Goal: Transaction & Acquisition: Purchase product/service

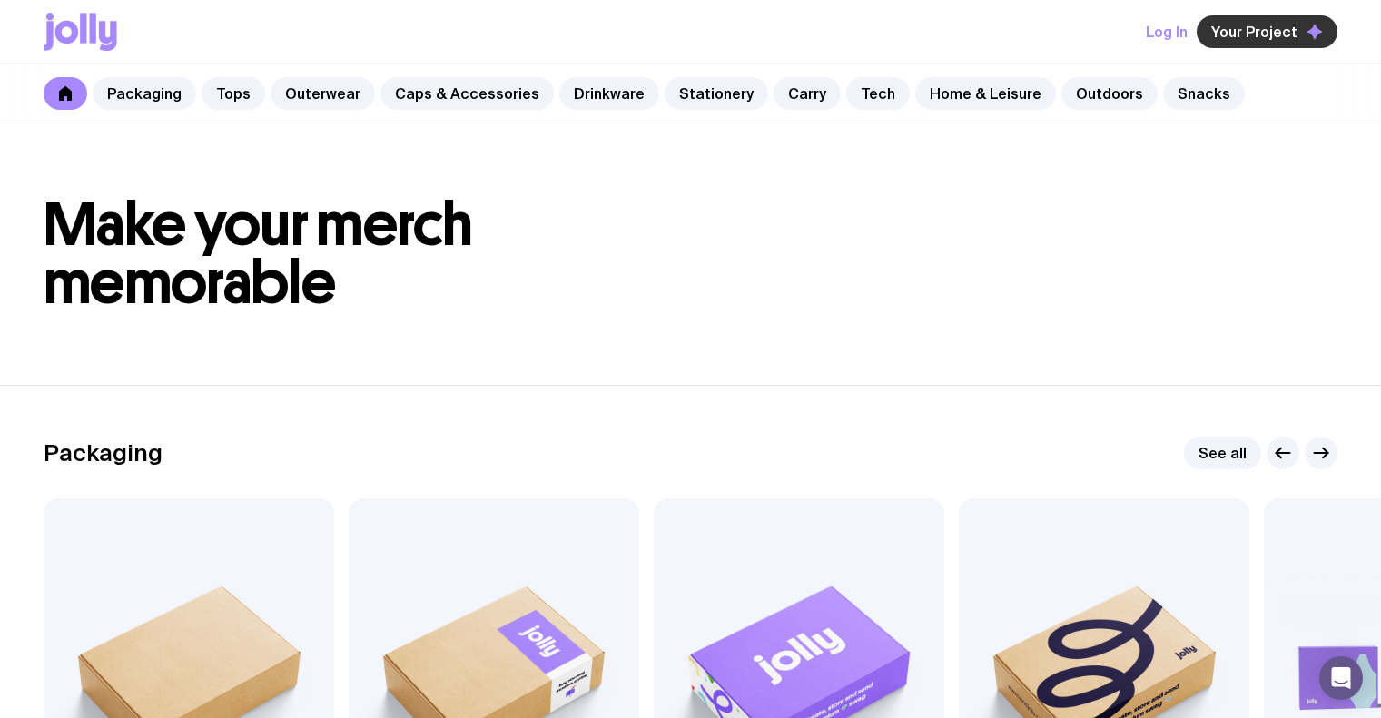
click at [1225, 40] on span "Your Project" at bounding box center [1255, 32] width 86 height 18
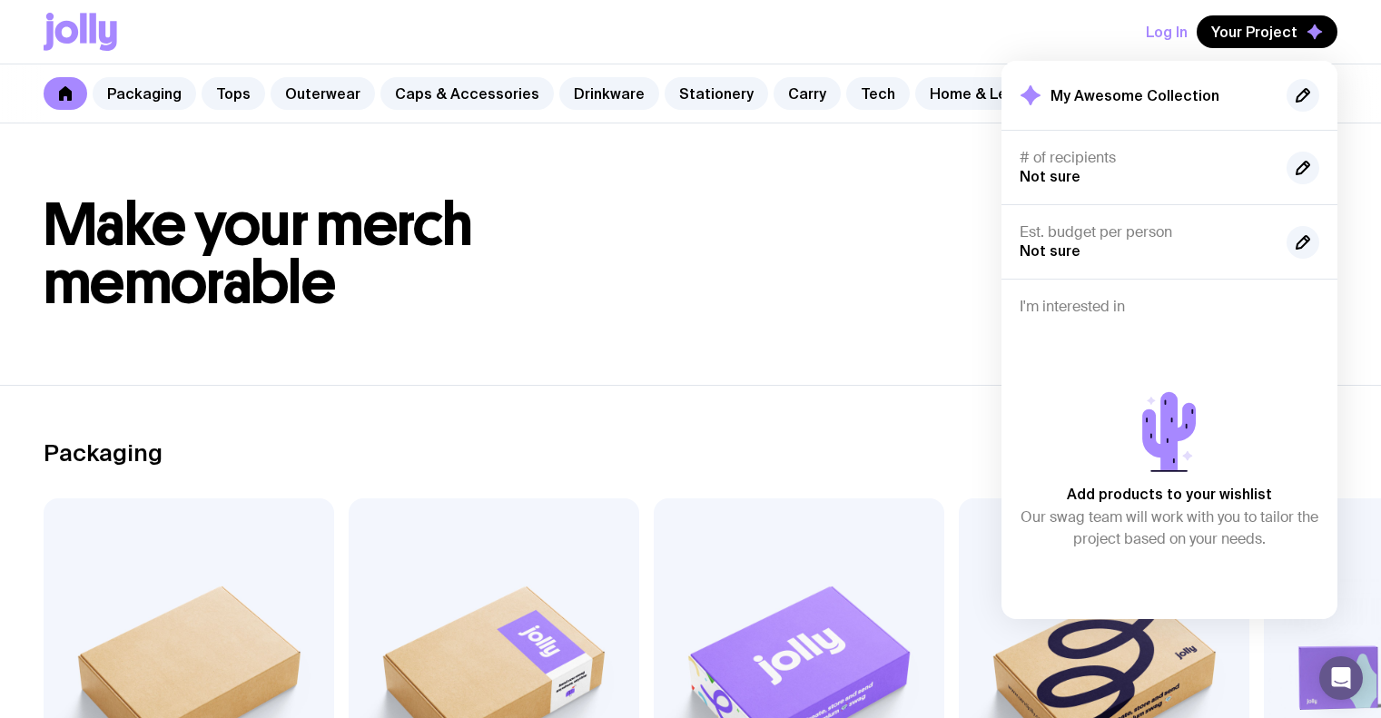
click at [1165, 37] on button "Log In" at bounding box center [1167, 31] width 42 height 33
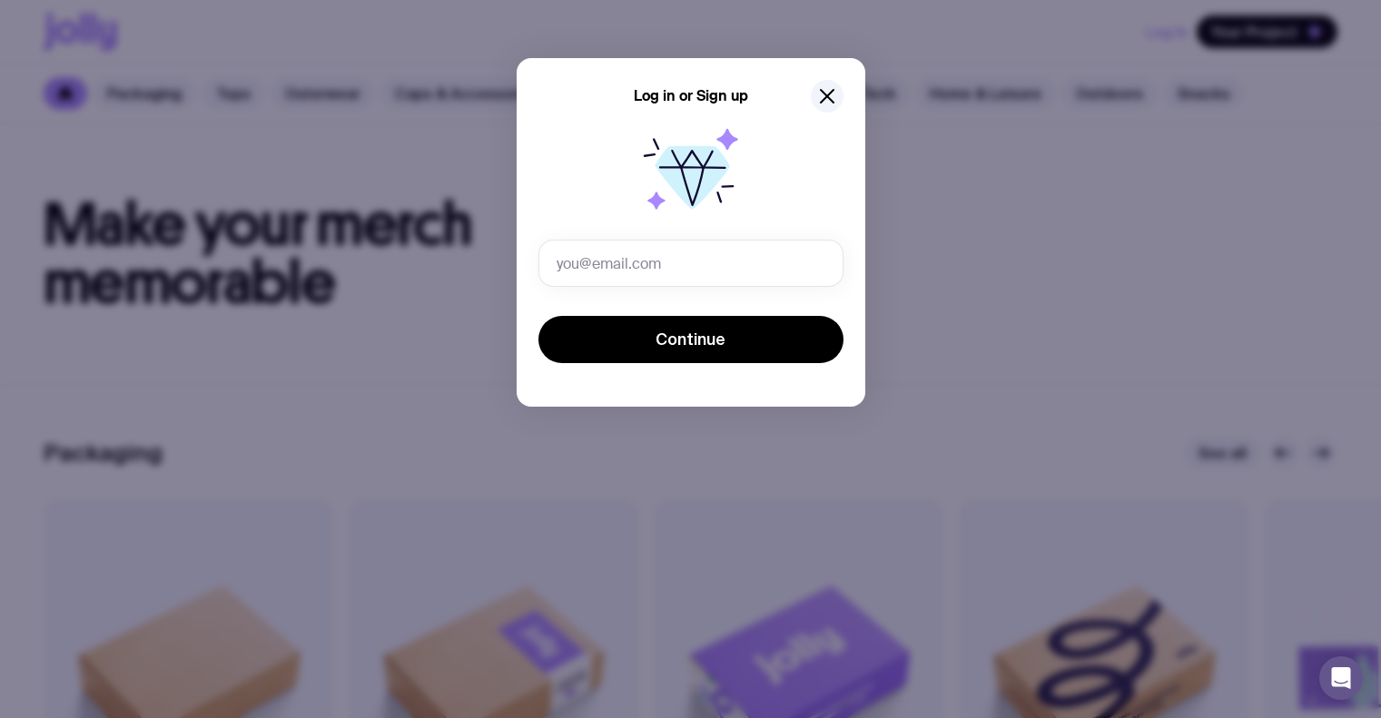
type input "[EMAIL_ADDRESS][DOMAIN_NAME]"
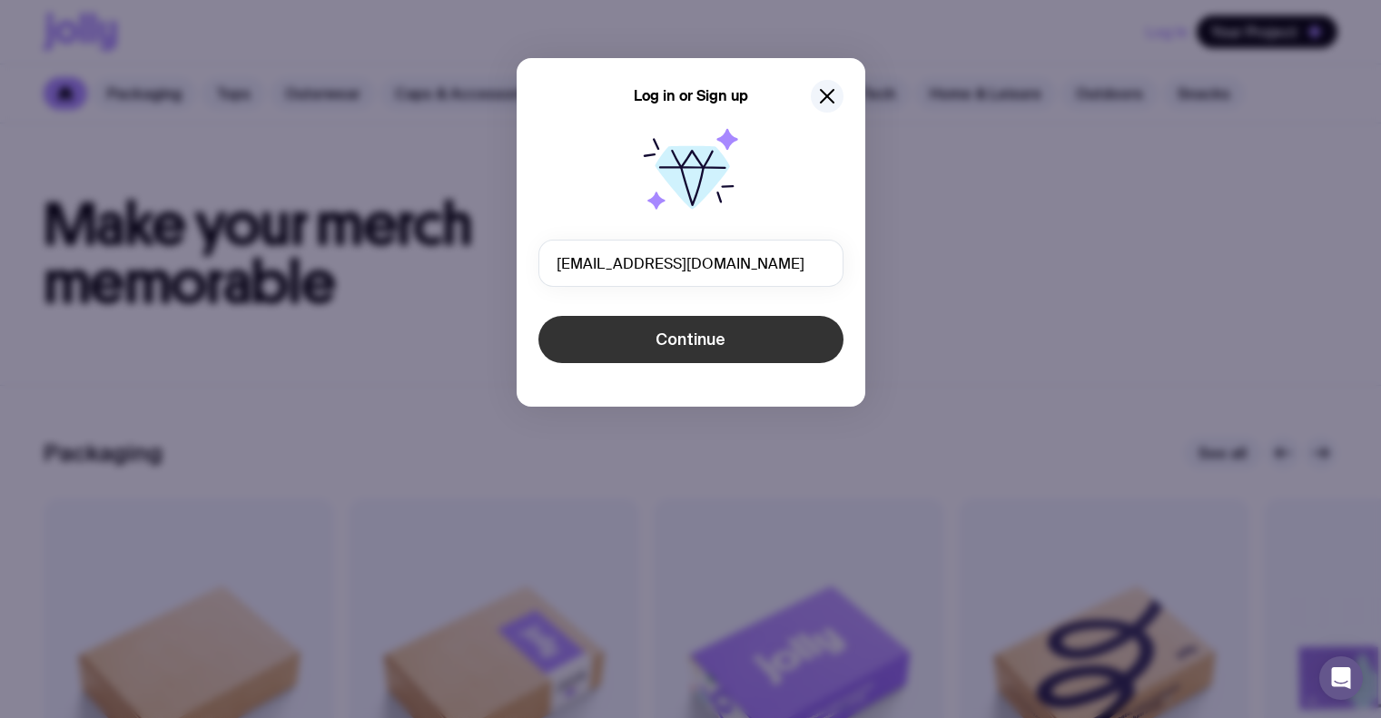
click at [684, 357] on button "Continue" at bounding box center [691, 339] width 305 height 47
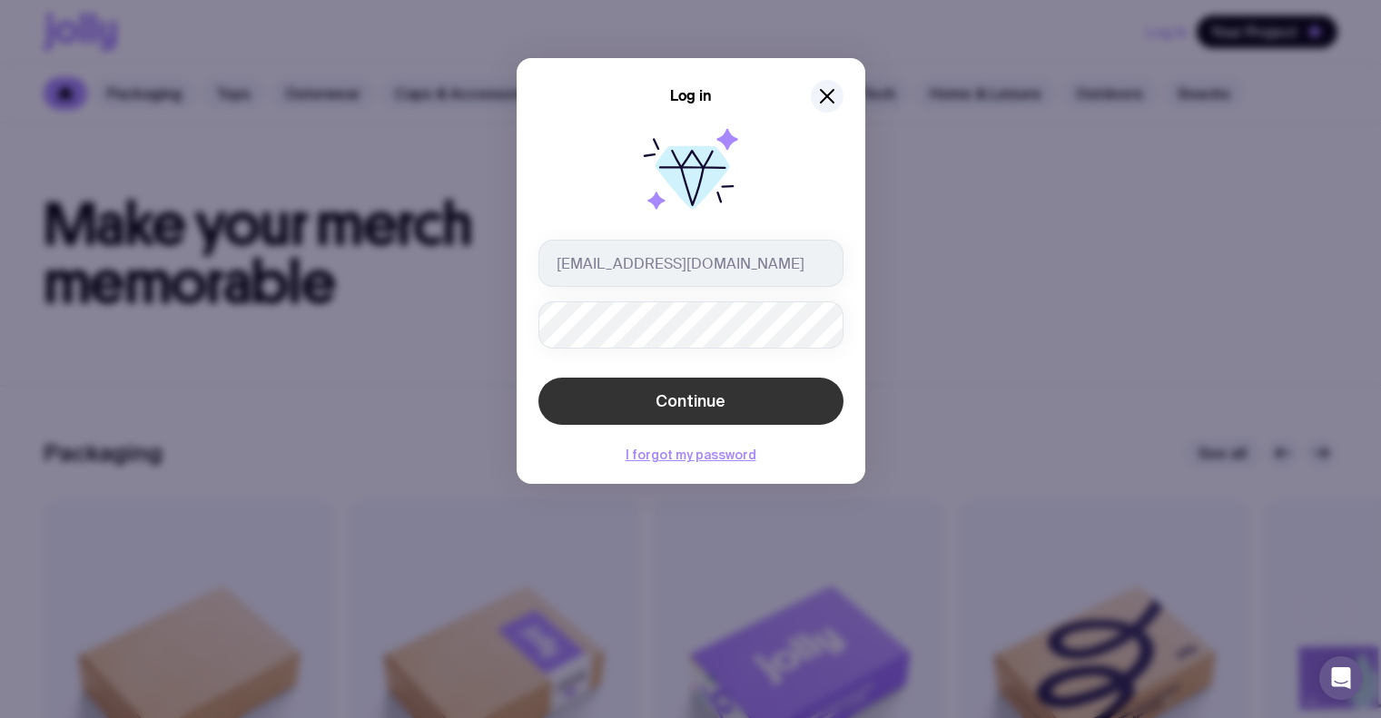
click at [605, 405] on button "Continue" at bounding box center [691, 401] width 305 height 47
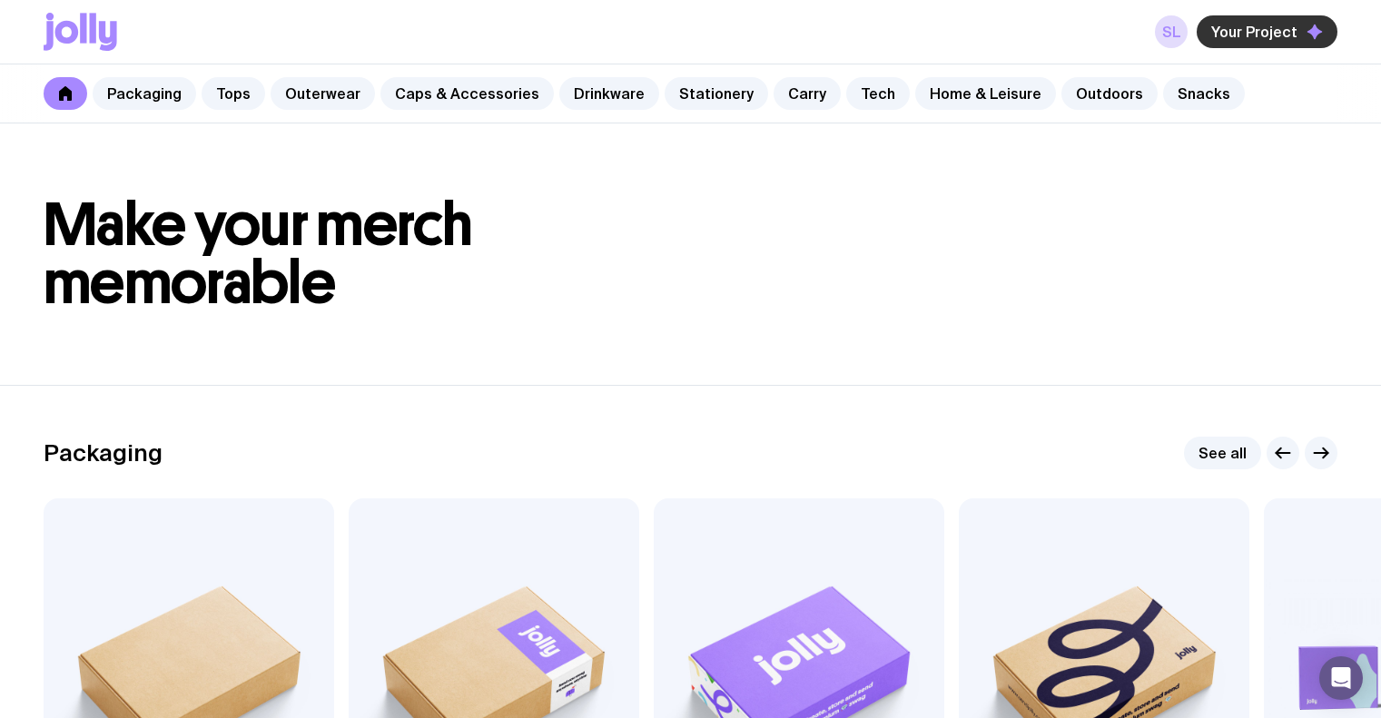
click at [1270, 31] on span "Your Project" at bounding box center [1255, 32] width 86 height 18
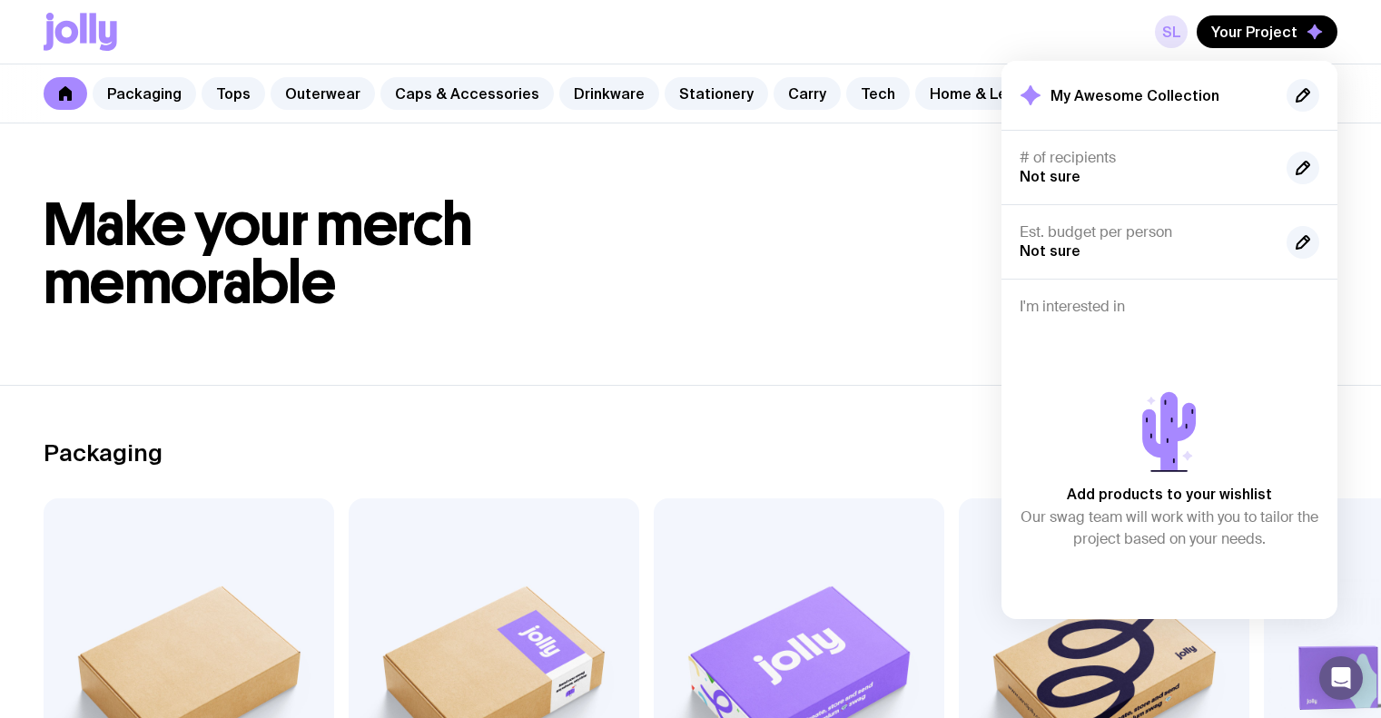
click at [1171, 38] on link "SL" at bounding box center [1171, 31] width 33 height 33
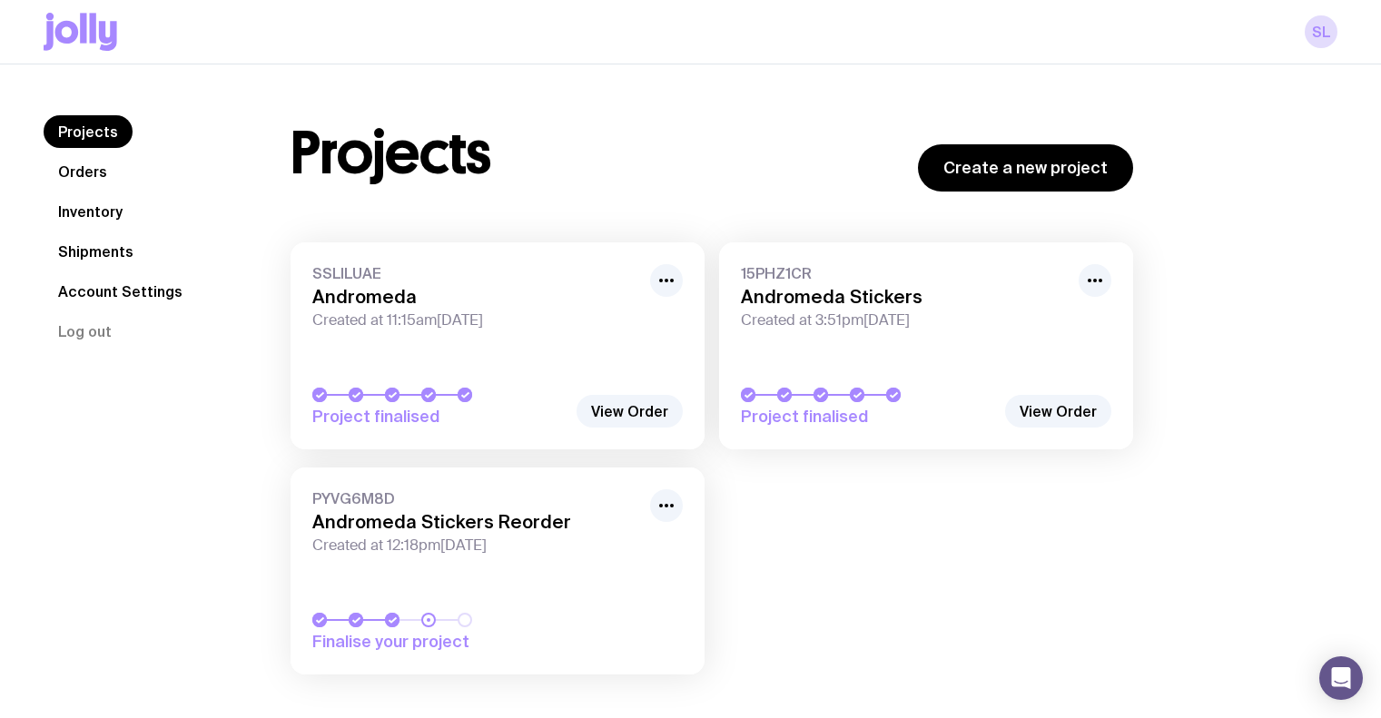
click at [554, 530] on h3 "Andromeda Stickers Reorder" at bounding box center [475, 522] width 327 height 22
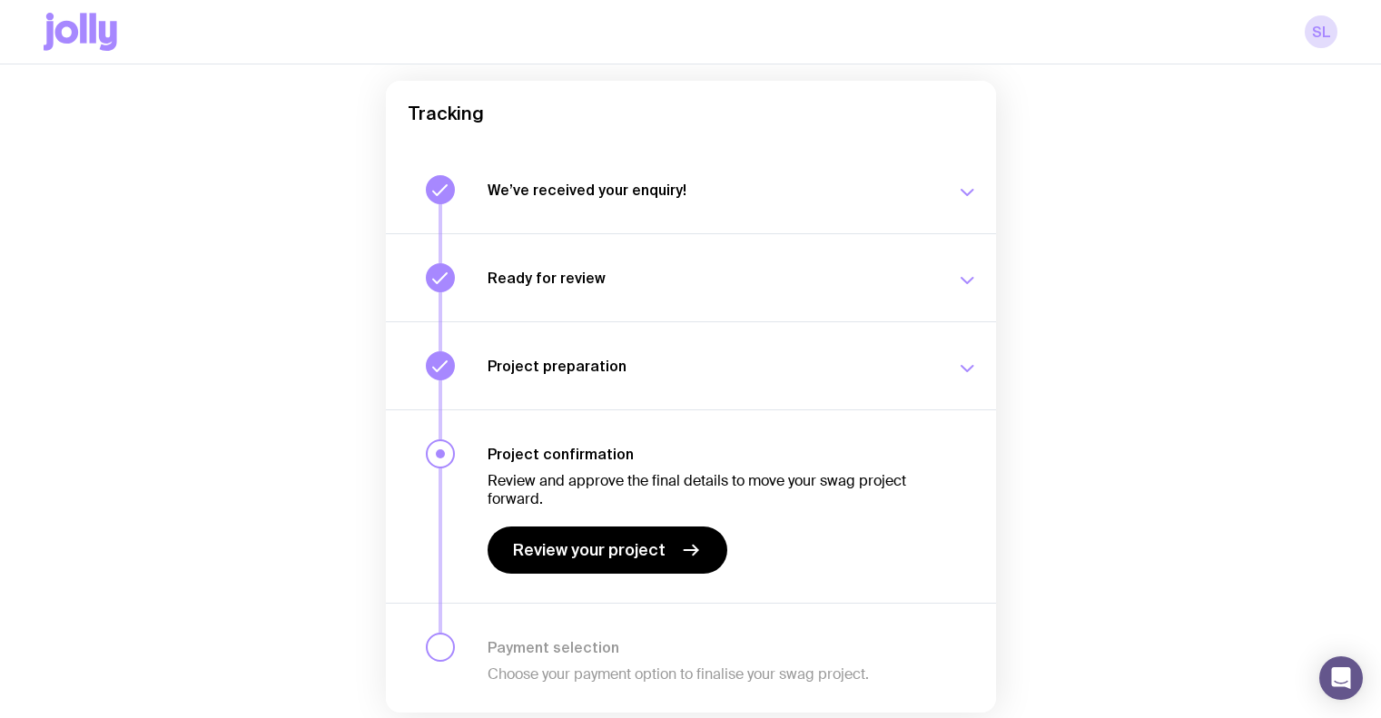
scroll to position [161, 0]
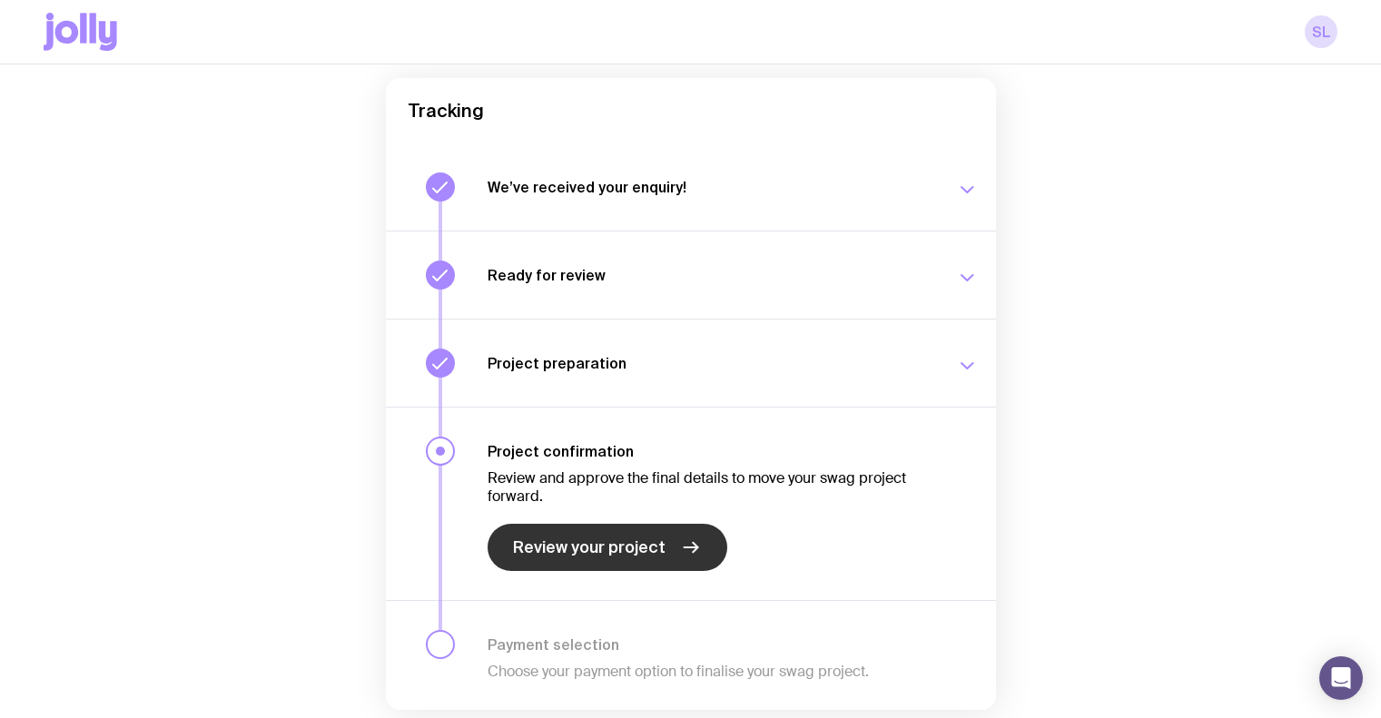
click at [643, 534] on link "Review your project" at bounding box center [608, 547] width 240 height 47
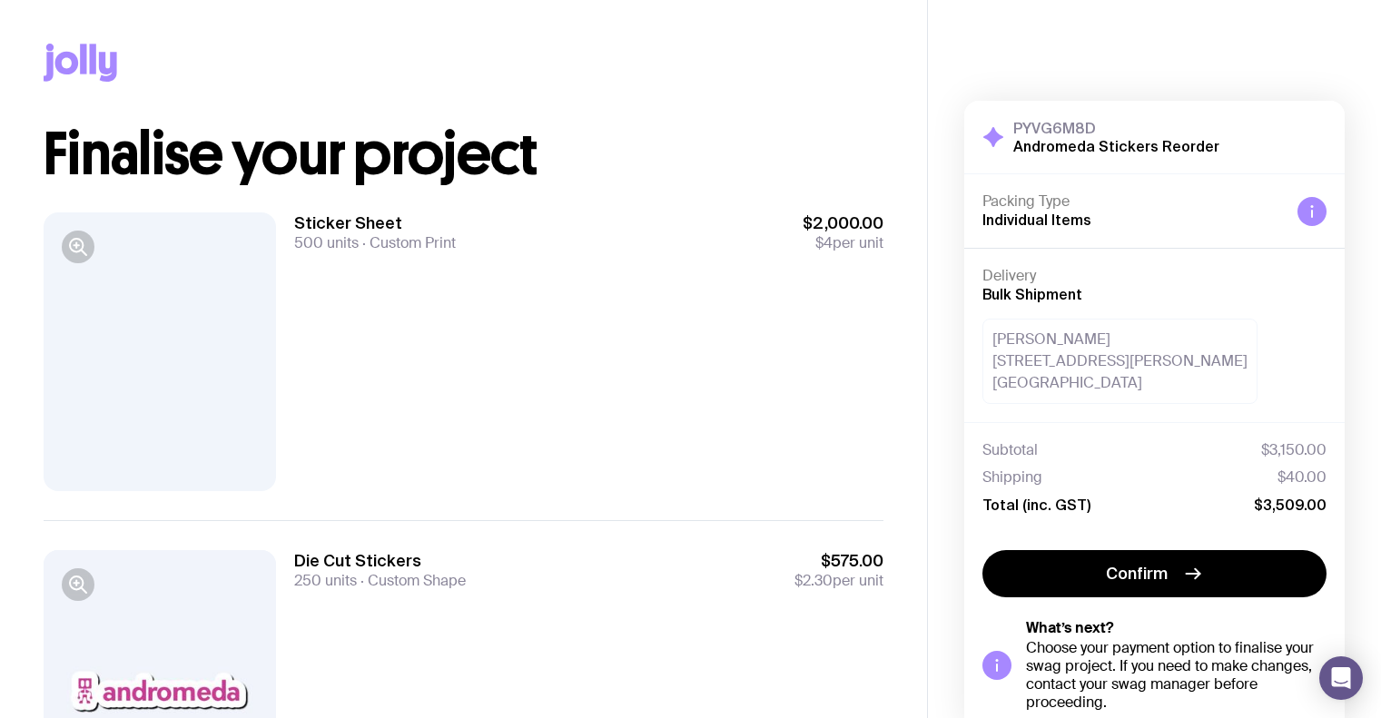
scroll to position [74, 0]
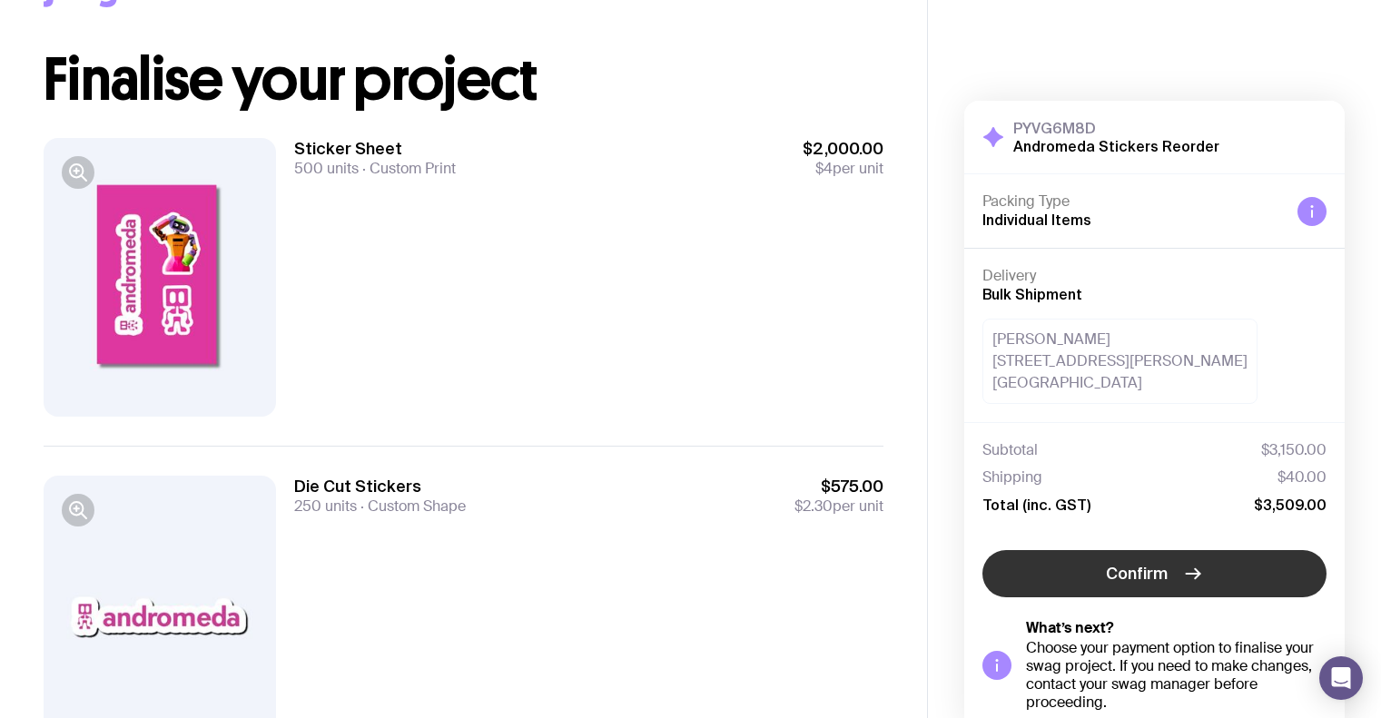
click at [1131, 559] on button "Confirm" at bounding box center [1155, 573] width 344 height 47
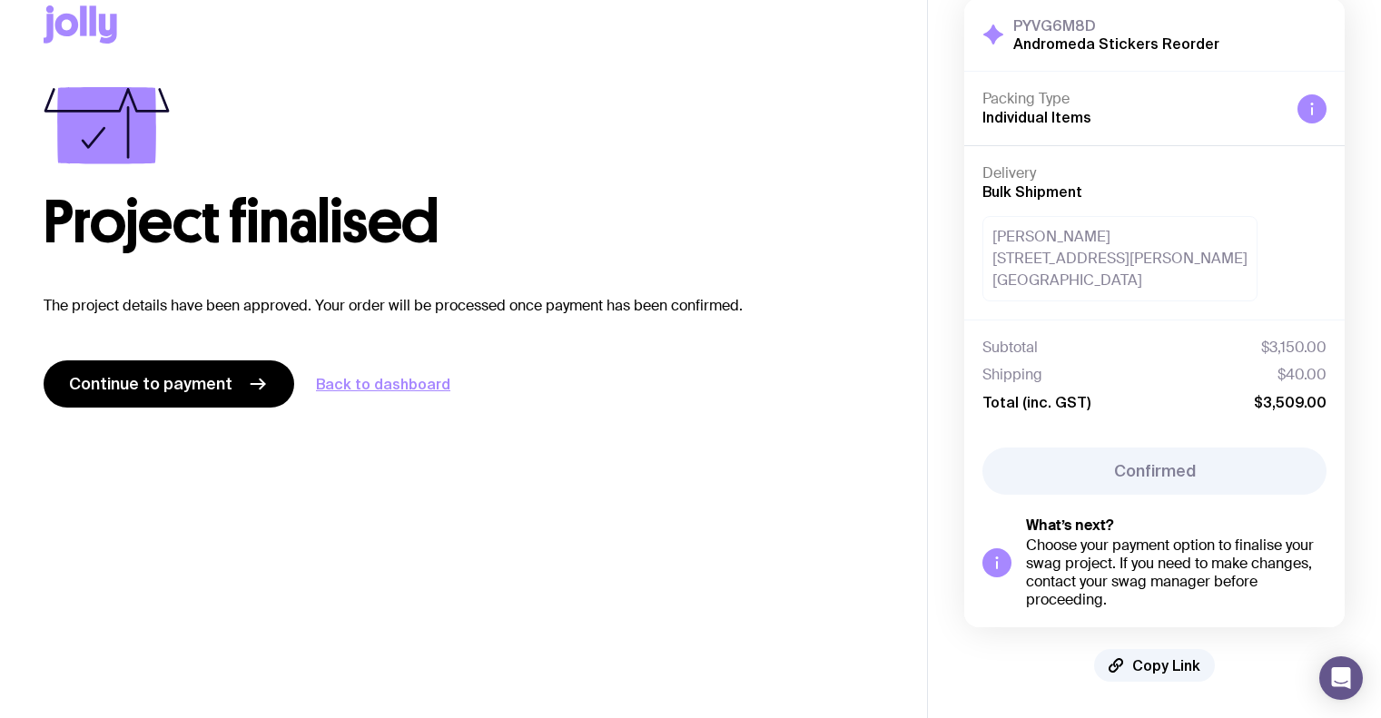
scroll to position [37, 0]
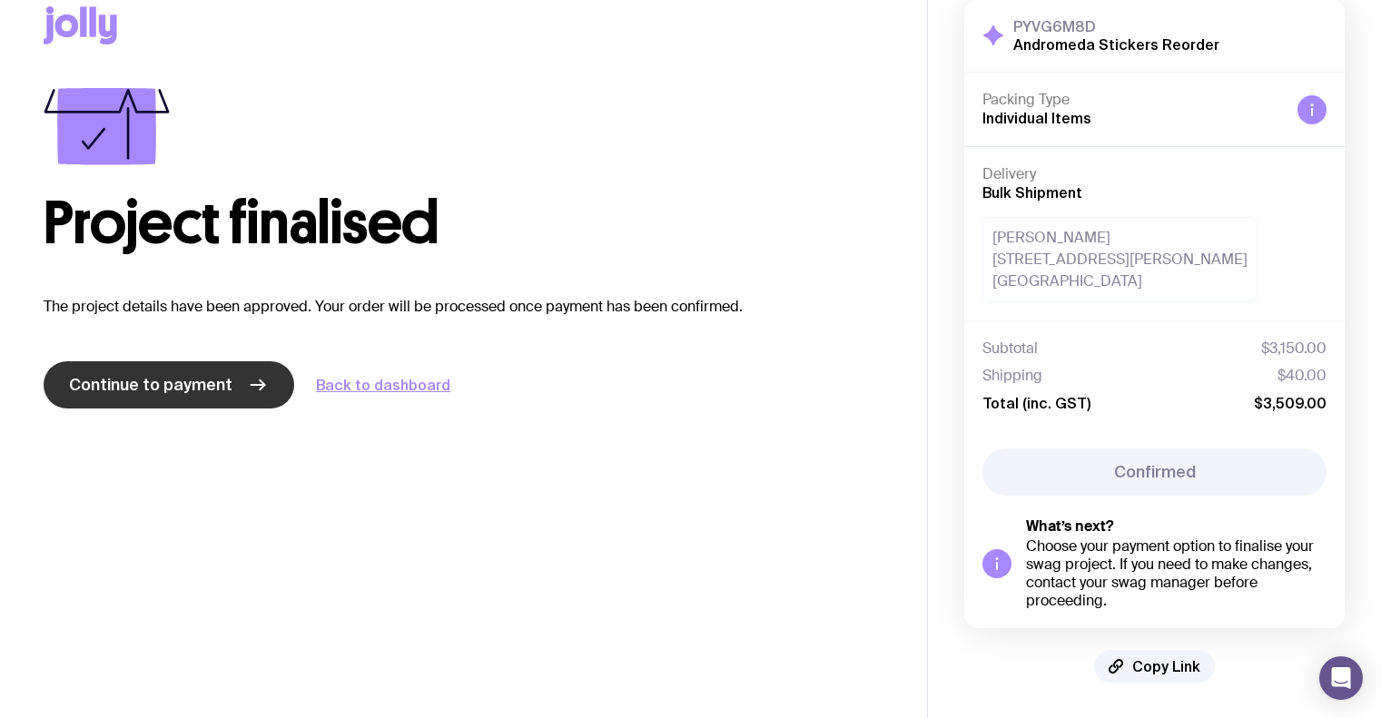
click at [266, 385] on link "Continue to payment" at bounding box center [169, 384] width 251 height 47
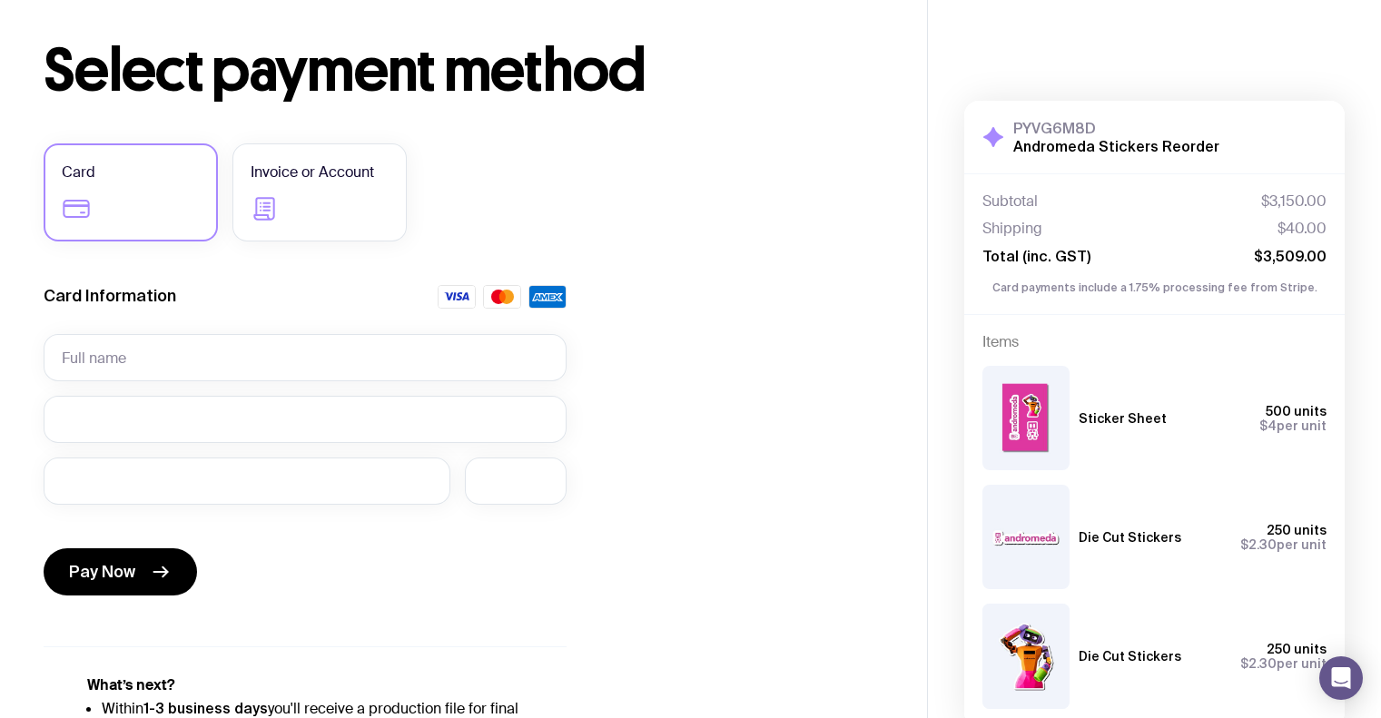
scroll to position [101, 0]
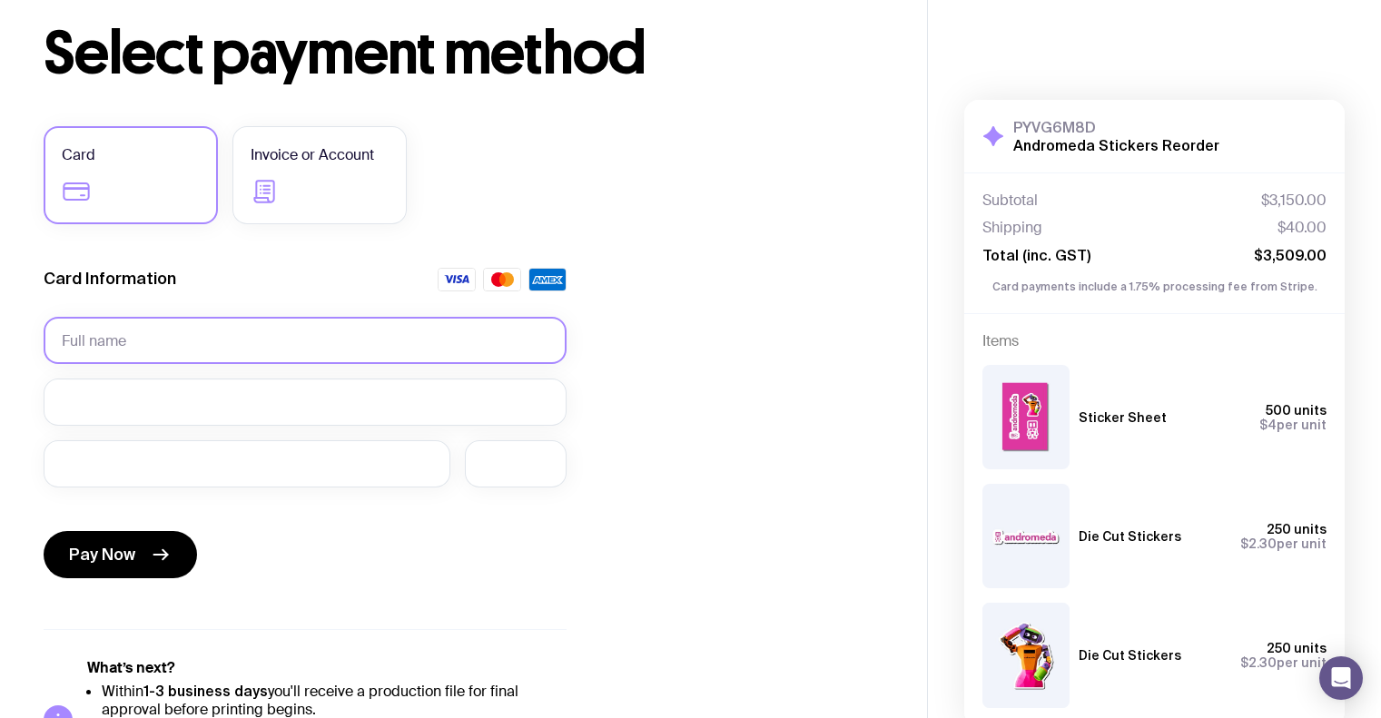
click at [282, 328] on input "text" at bounding box center [305, 340] width 523 height 47
type input "[PERSON_NAME]"
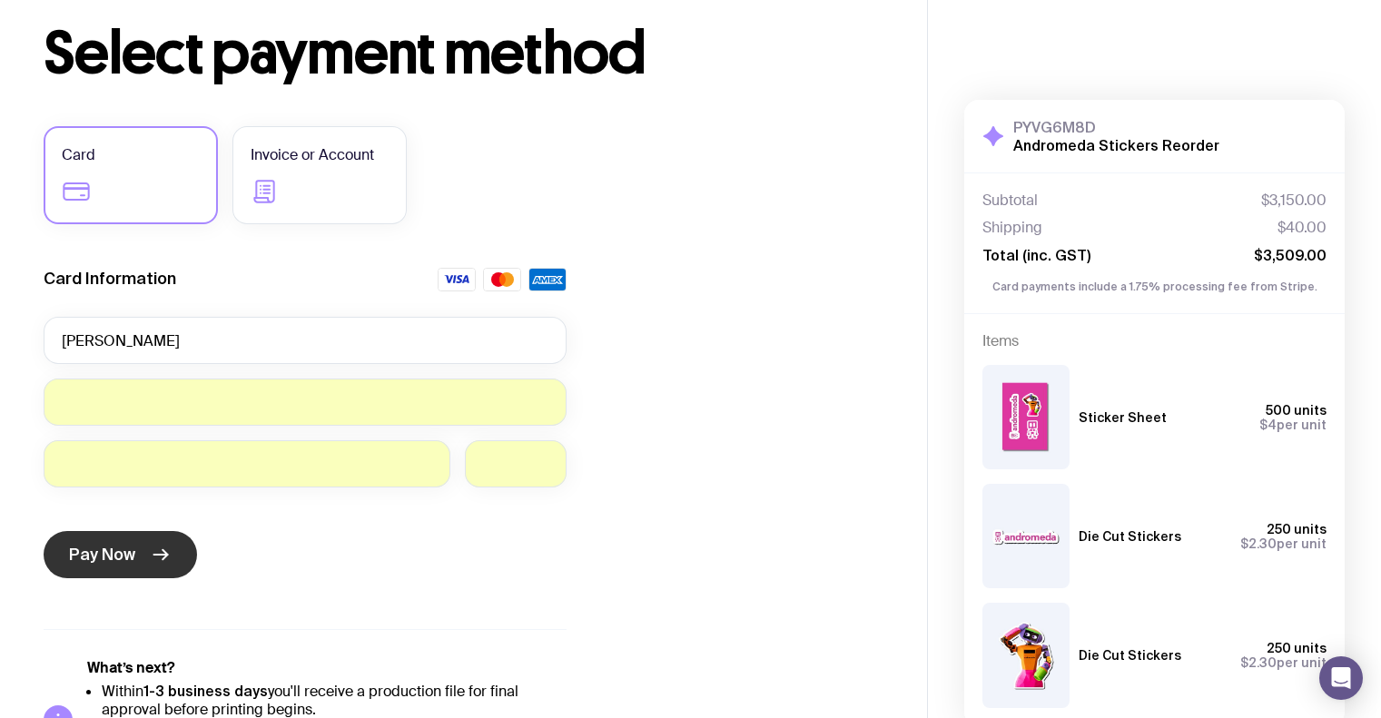
click at [153, 562] on icon "submit" at bounding box center [161, 555] width 22 height 22
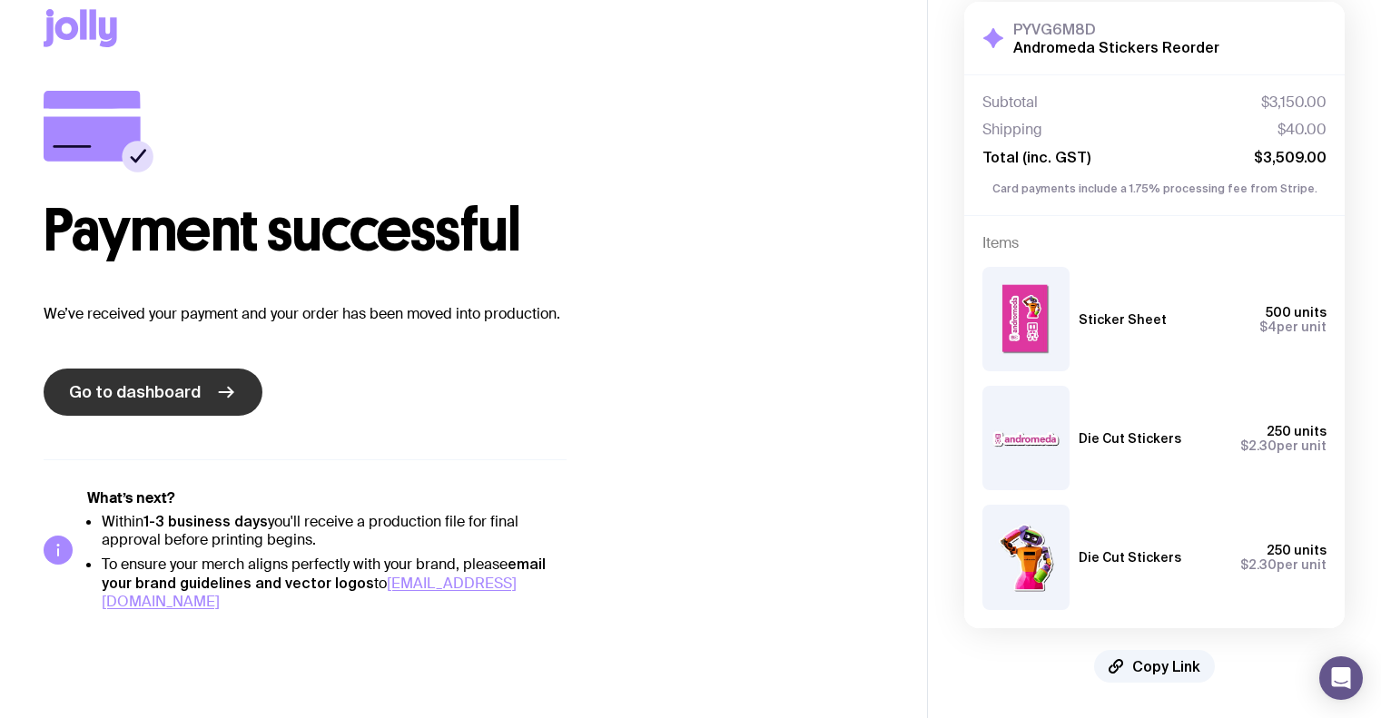
click at [183, 391] on span "Go to dashboard" at bounding box center [135, 392] width 132 height 22
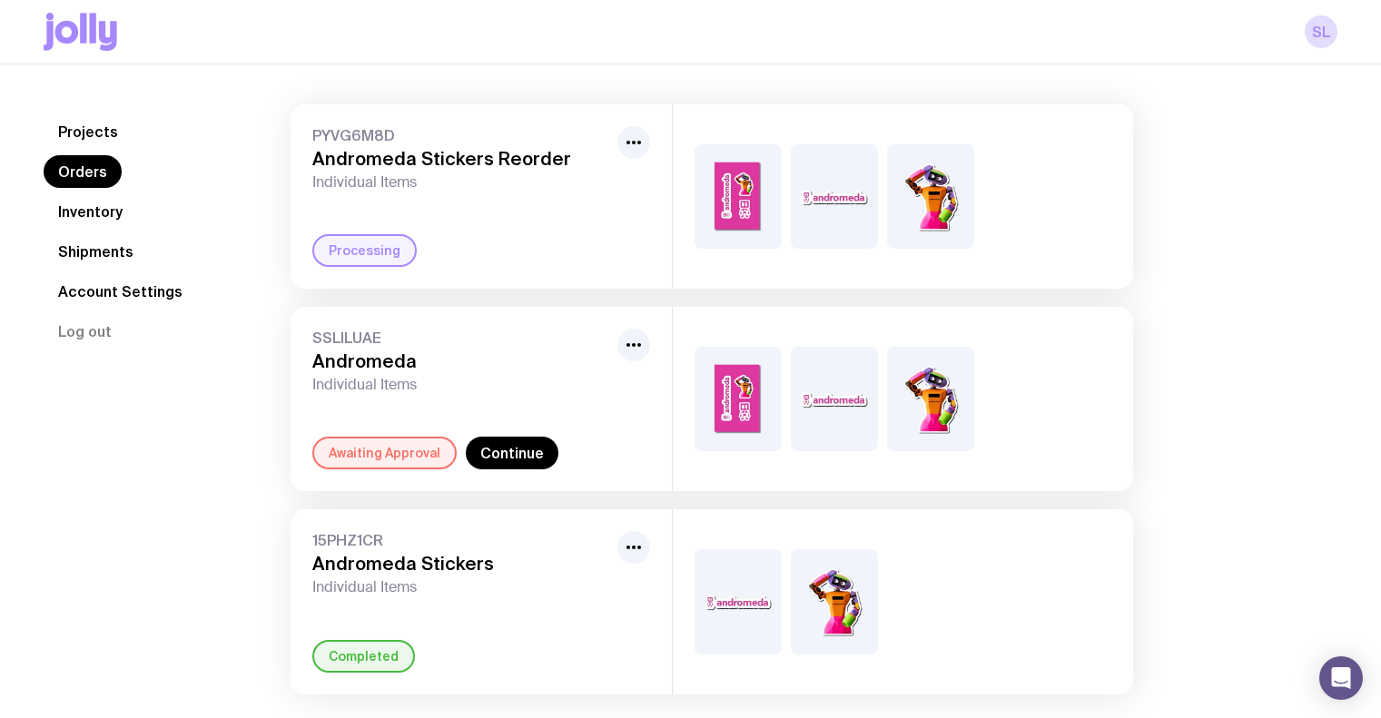
scroll to position [146, 0]
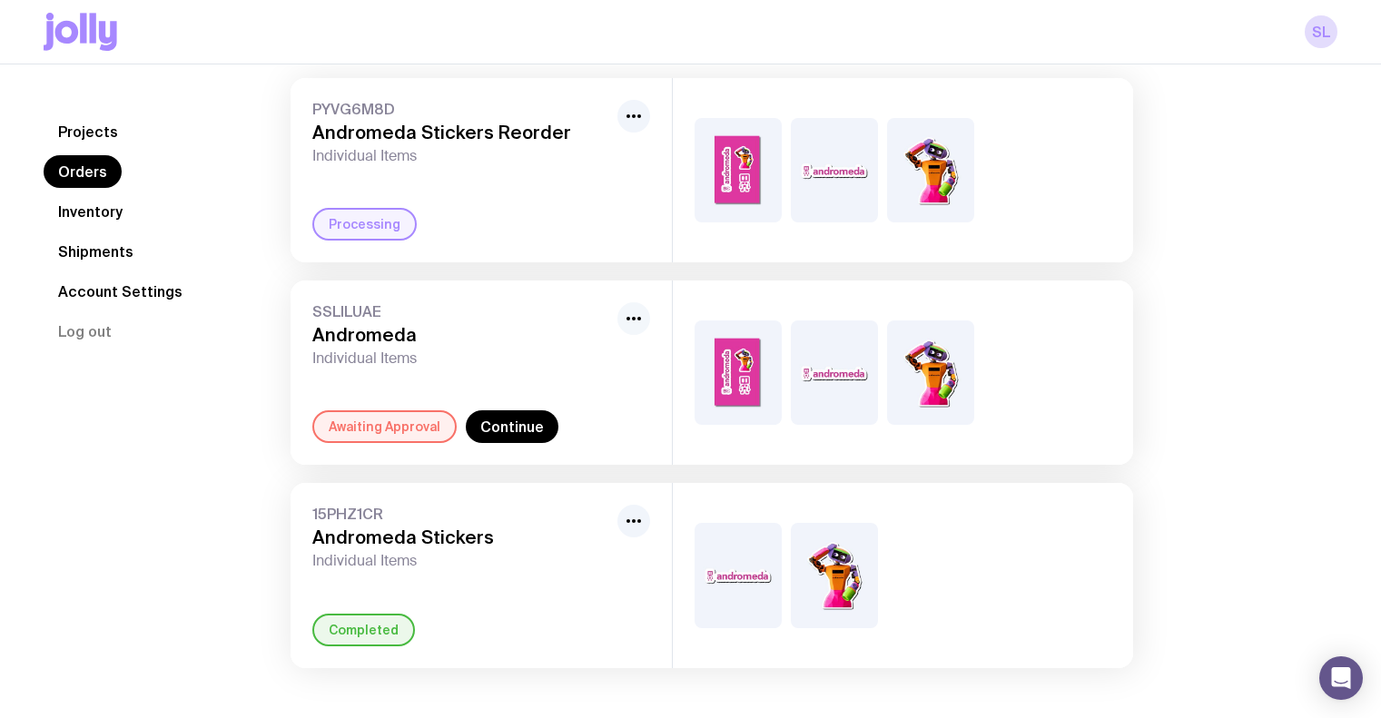
click at [645, 318] on button "button" at bounding box center [634, 318] width 33 height 33
click at [522, 322] on div "SSLILUAE Andromeda Individual Items" at bounding box center [461, 334] width 298 height 65
click at [371, 433] on div "Awaiting Approval" at bounding box center [384, 427] width 144 height 33
click at [532, 433] on link "Continue" at bounding box center [512, 427] width 93 height 33
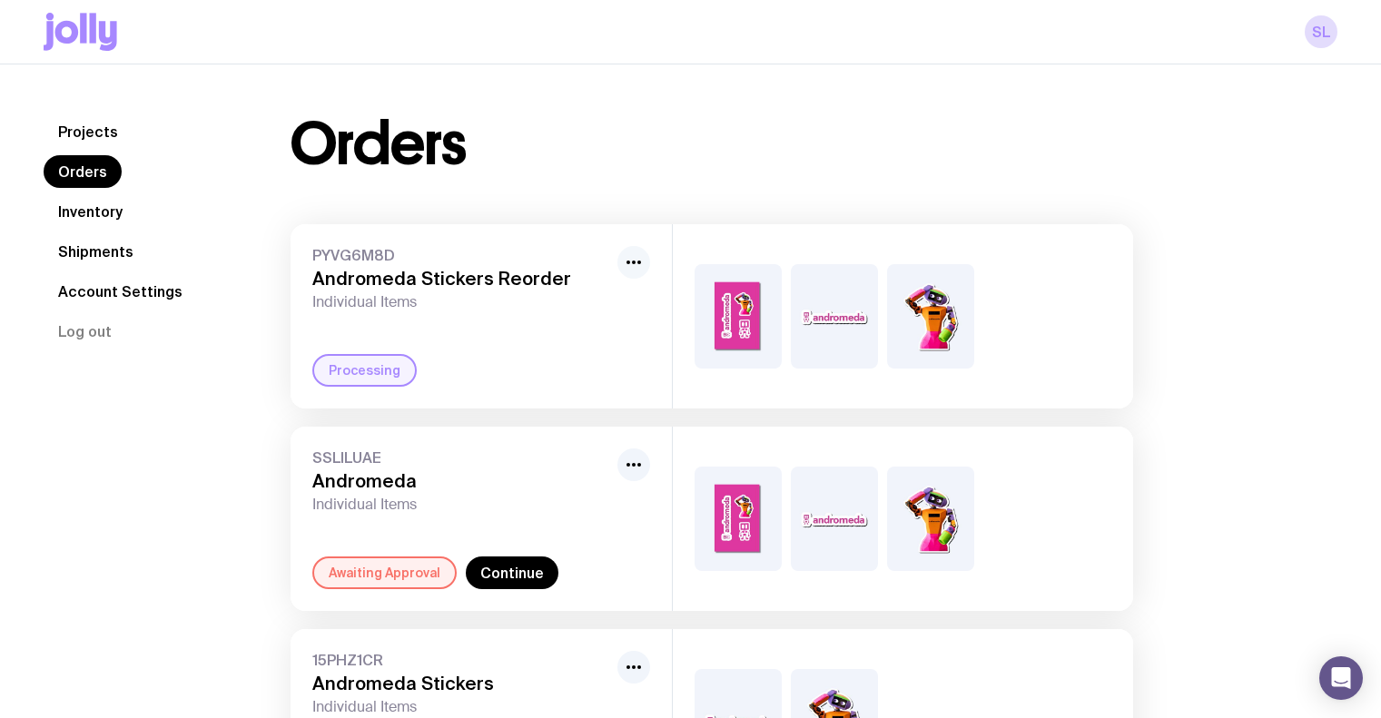
click at [630, 271] on icon "button" at bounding box center [634, 263] width 22 height 22
click at [386, 381] on div "Processing" at bounding box center [364, 370] width 104 height 33
click at [383, 366] on div "Processing" at bounding box center [364, 370] width 104 height 33
click at [361, 258] on span "PYVG6M8D" at bounding box center [461, 255] width 298 height 18
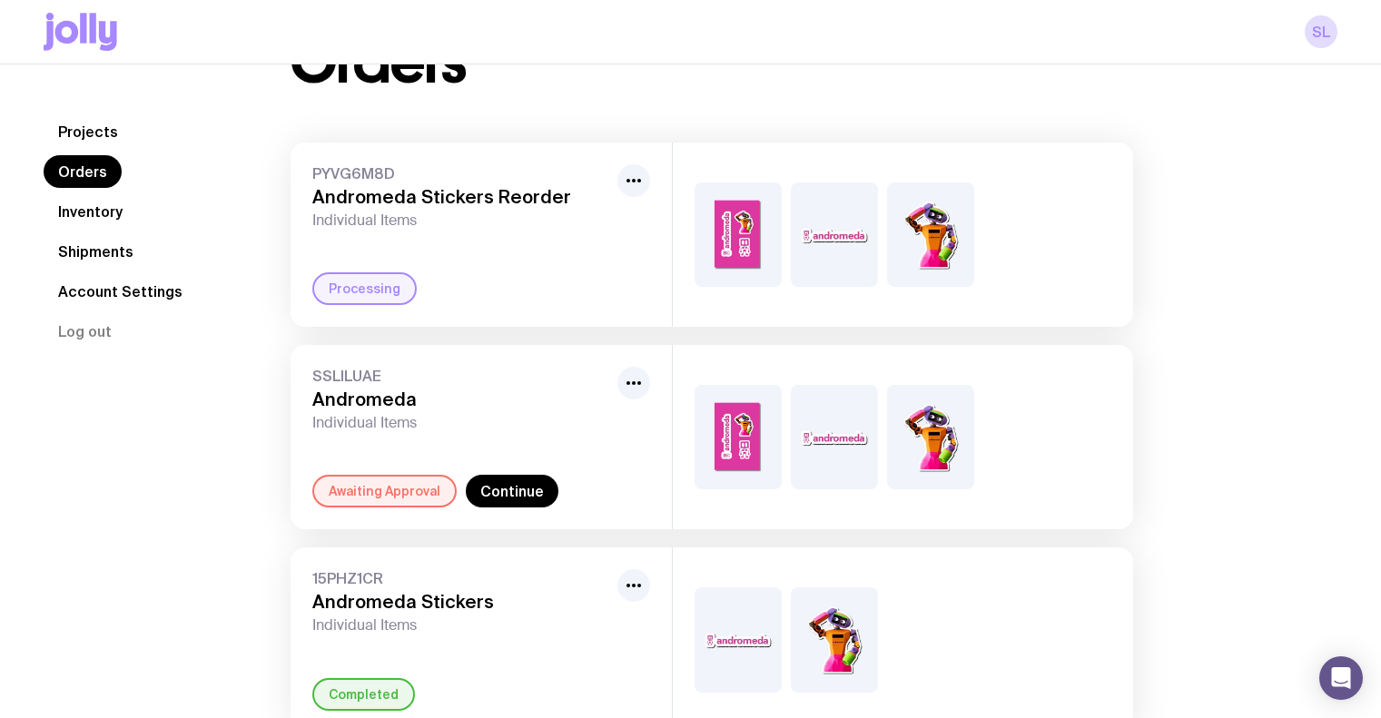
scroll to position [87, 0]
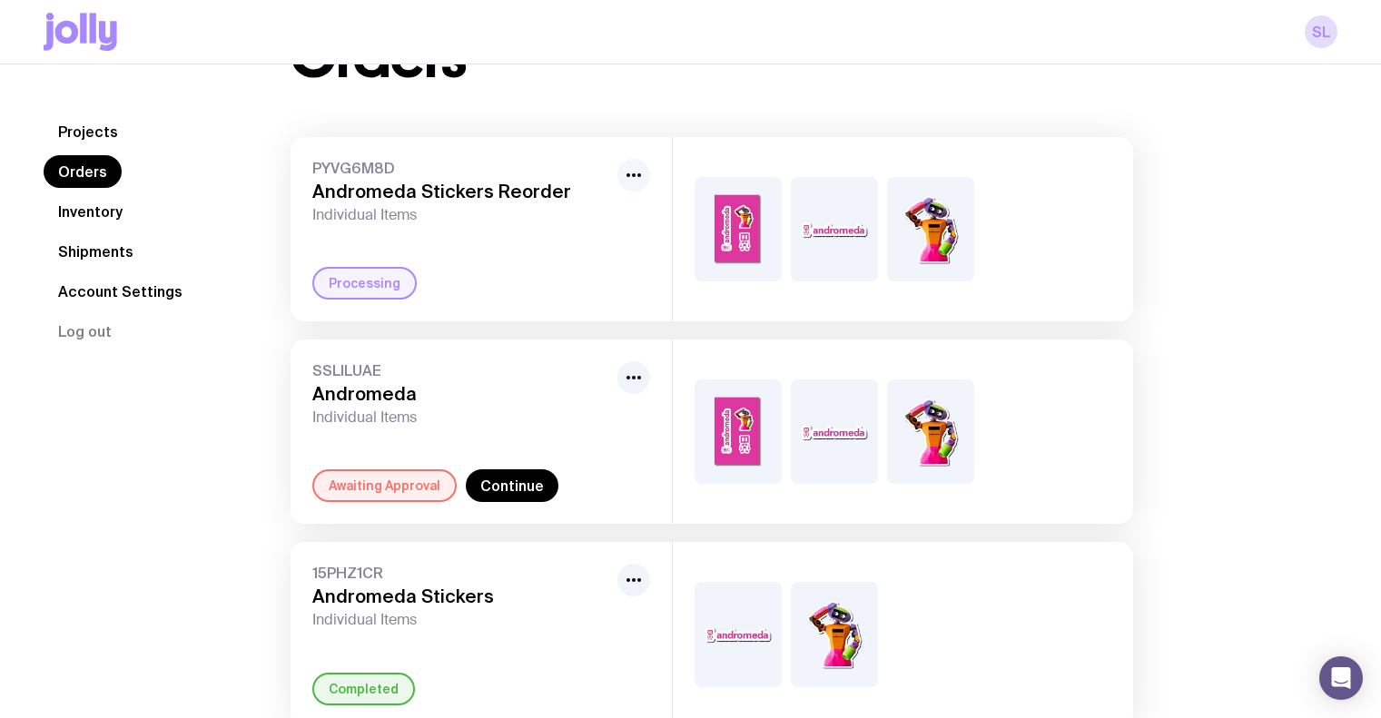
click at [631, 183] on icon "button" at bounding box center [634, 175] width 22 height 22
click at [91, 128] on link "Projects" at bounding box center [88, 131] width 89 height 33
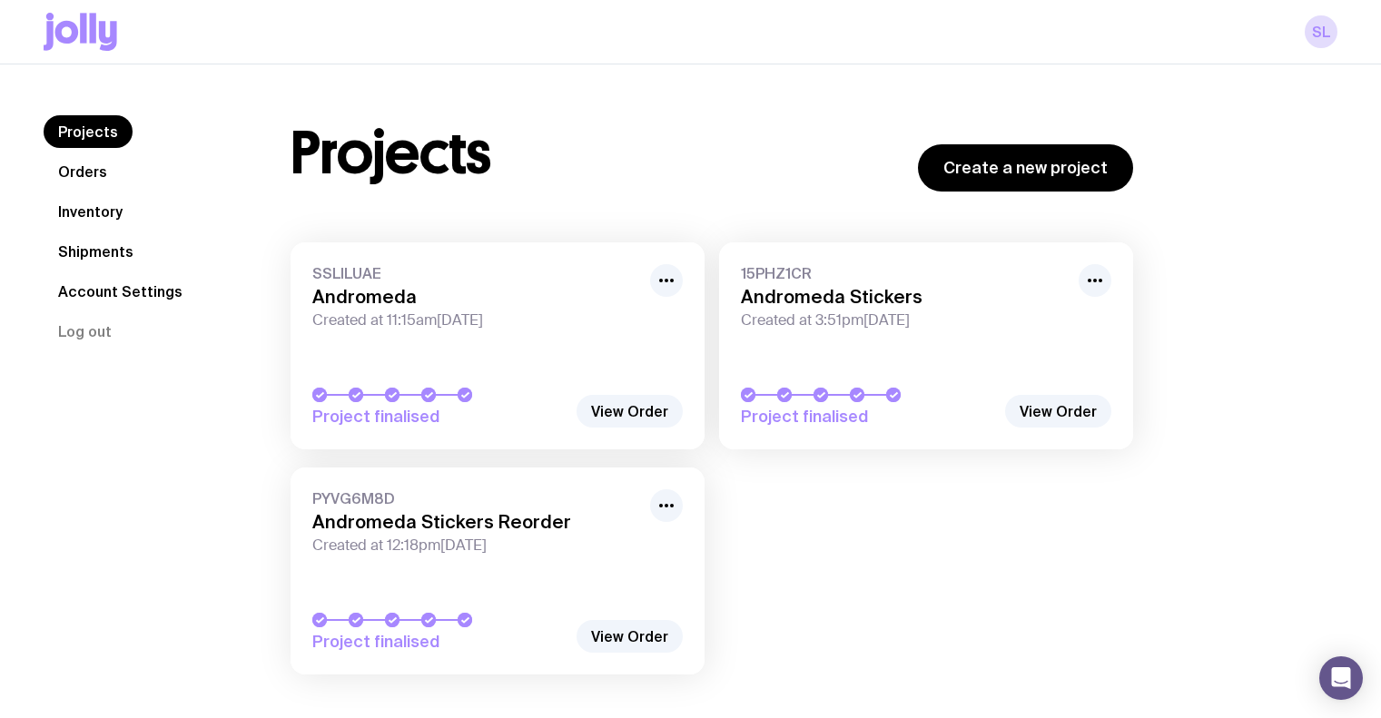
scroll to position [64, 0]
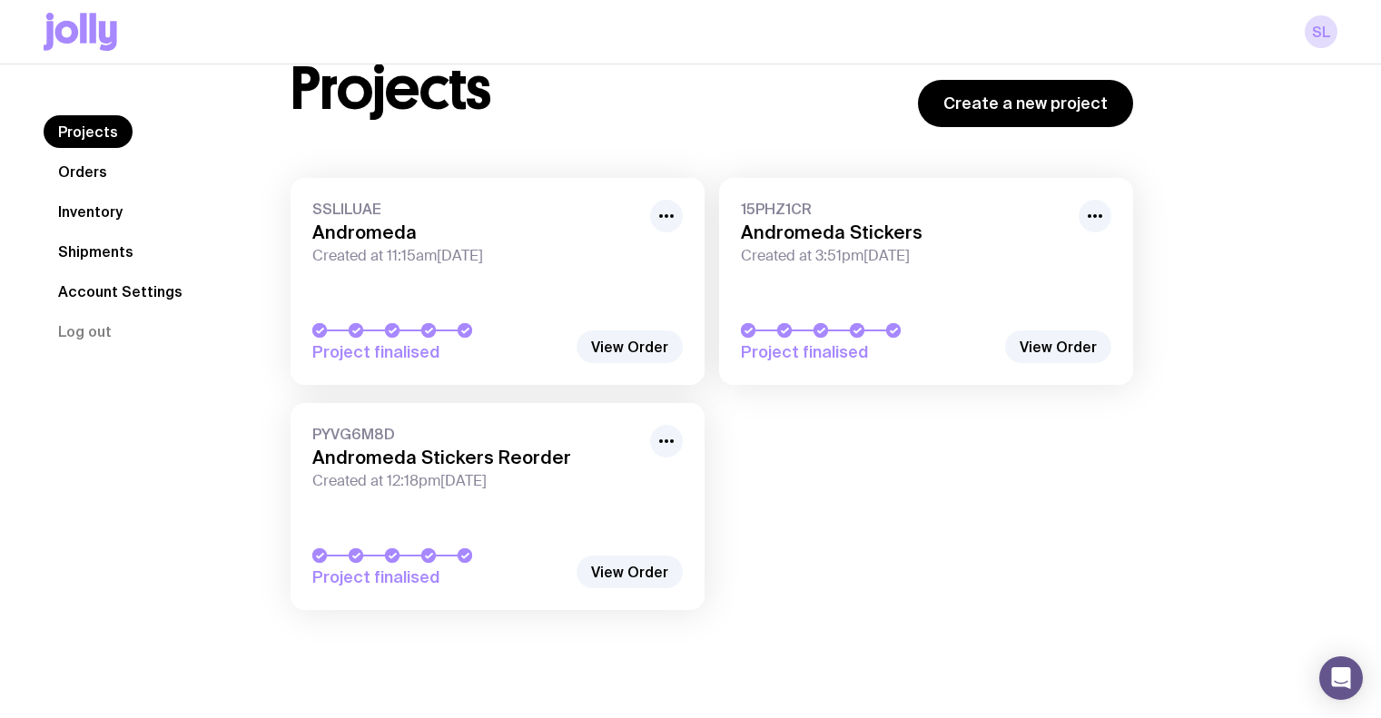
click at [98, 170] on link "Orders" at bounding box center [83, 171] width 78 height 33
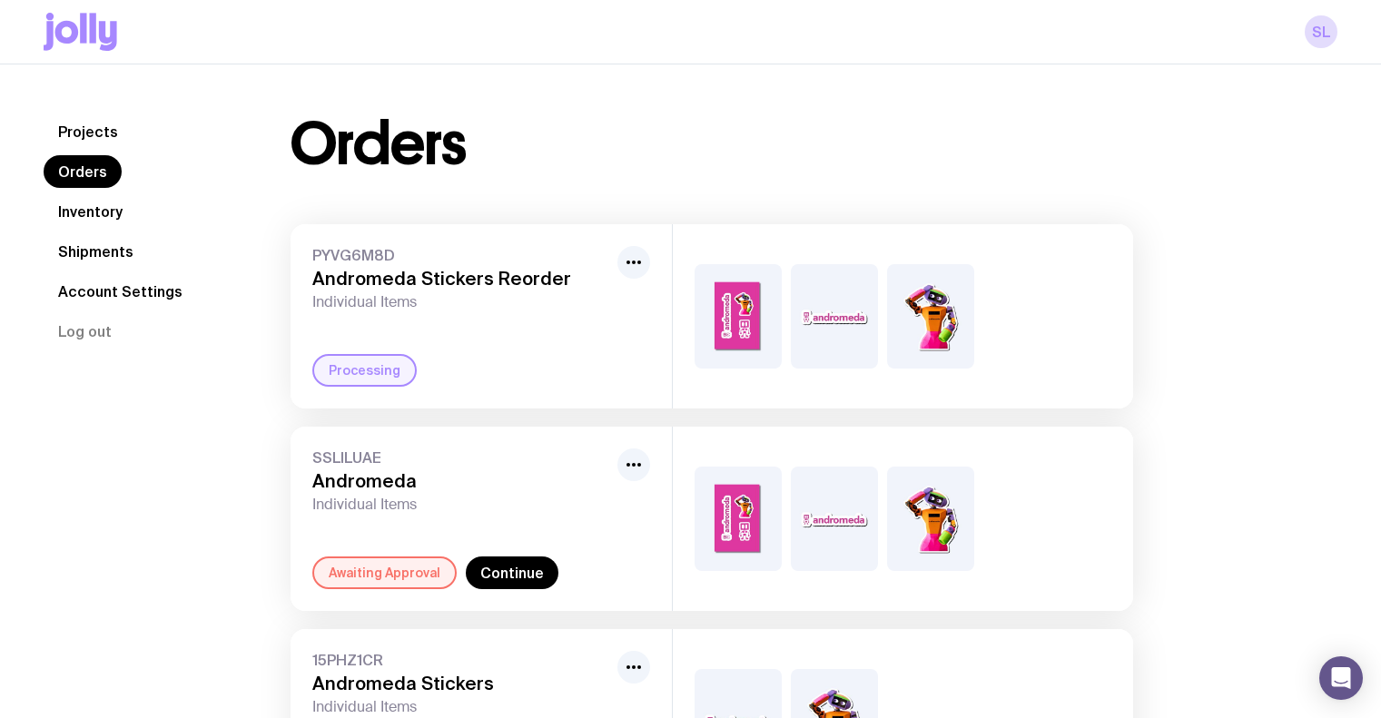
click at [94, 133] on link "Projects" at bounding box center [88, 131] width 89 height 33
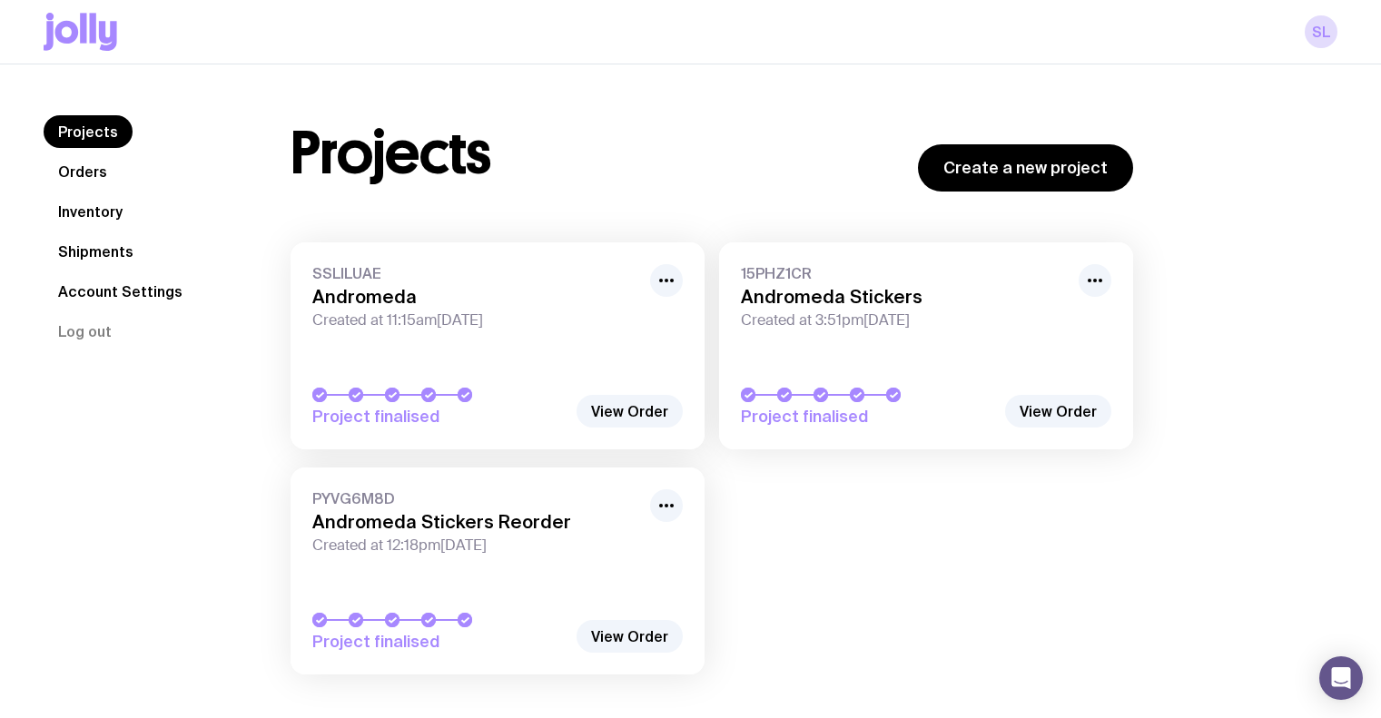
click at [88, 164] on link "Orders" at bounding box center [83, 171] width 78 height 33
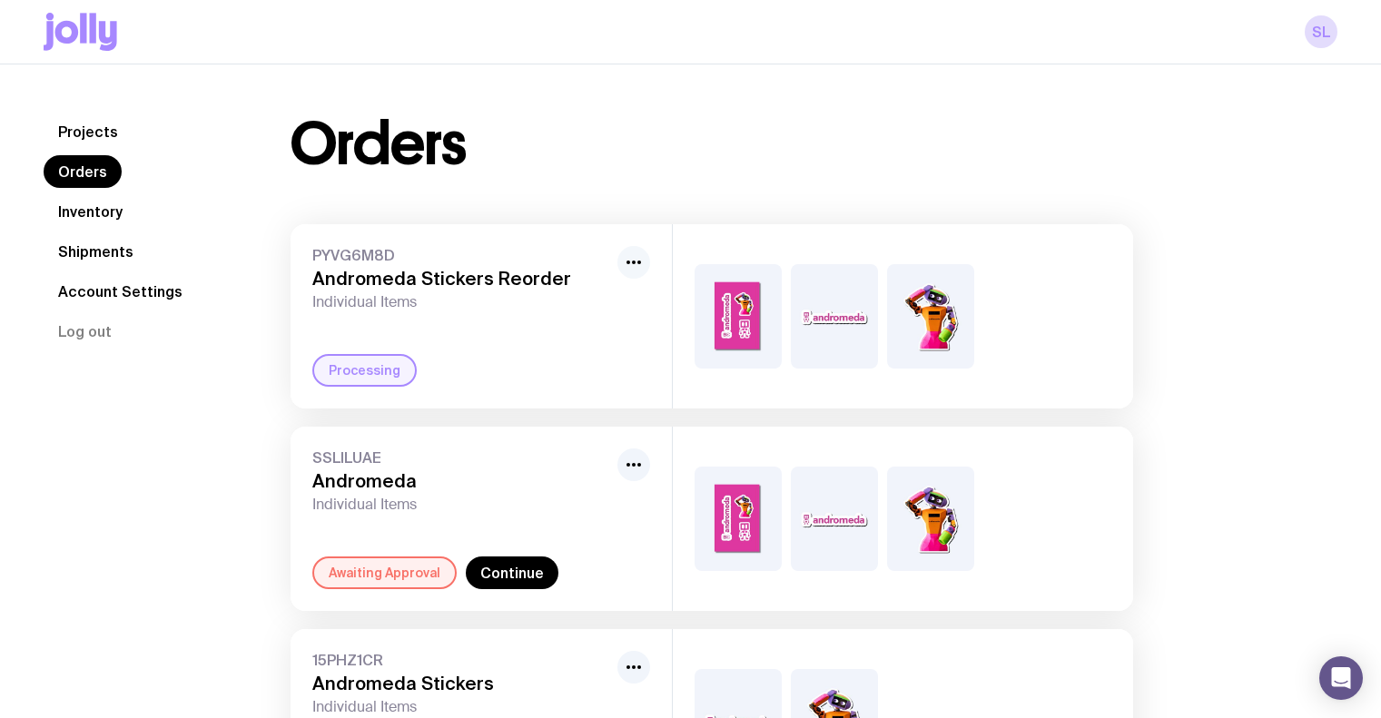
click at [646, 266] on button "button" at bounding box center [634, 262] width 33 height 33
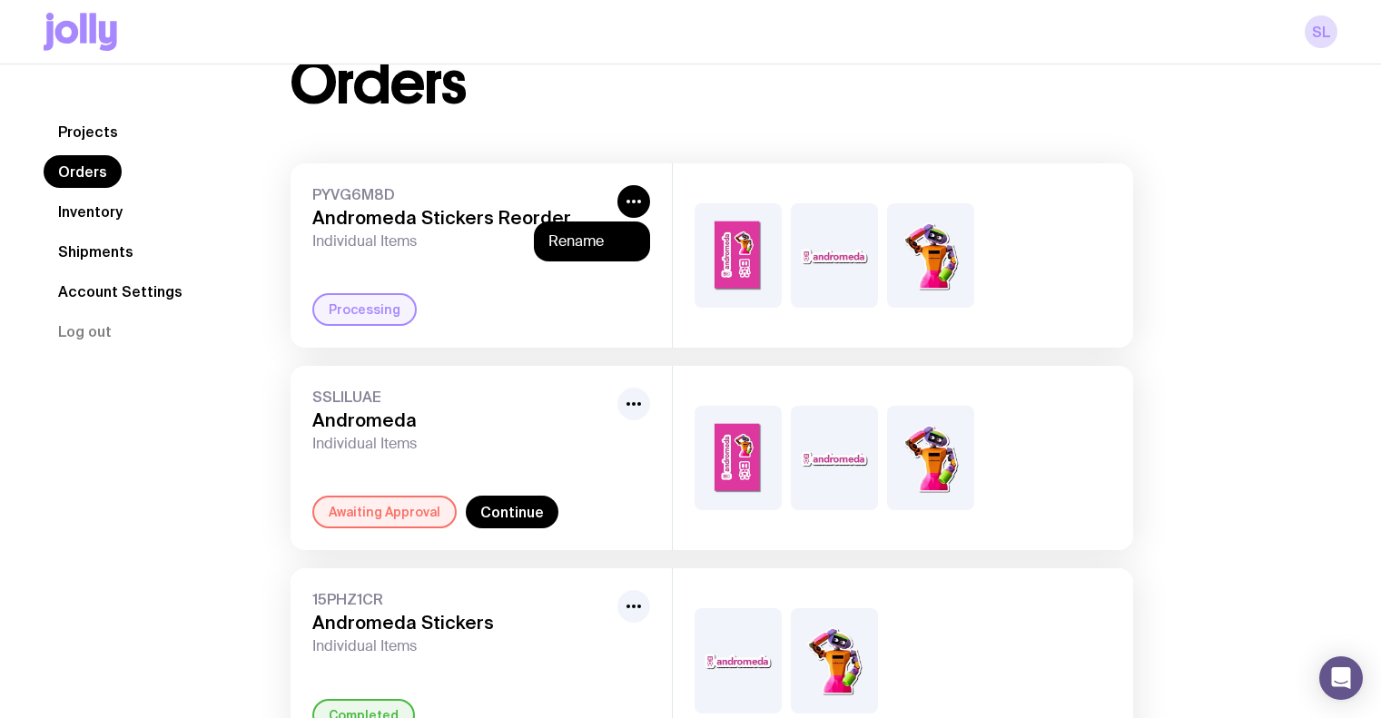
scroll to position [146, 0]
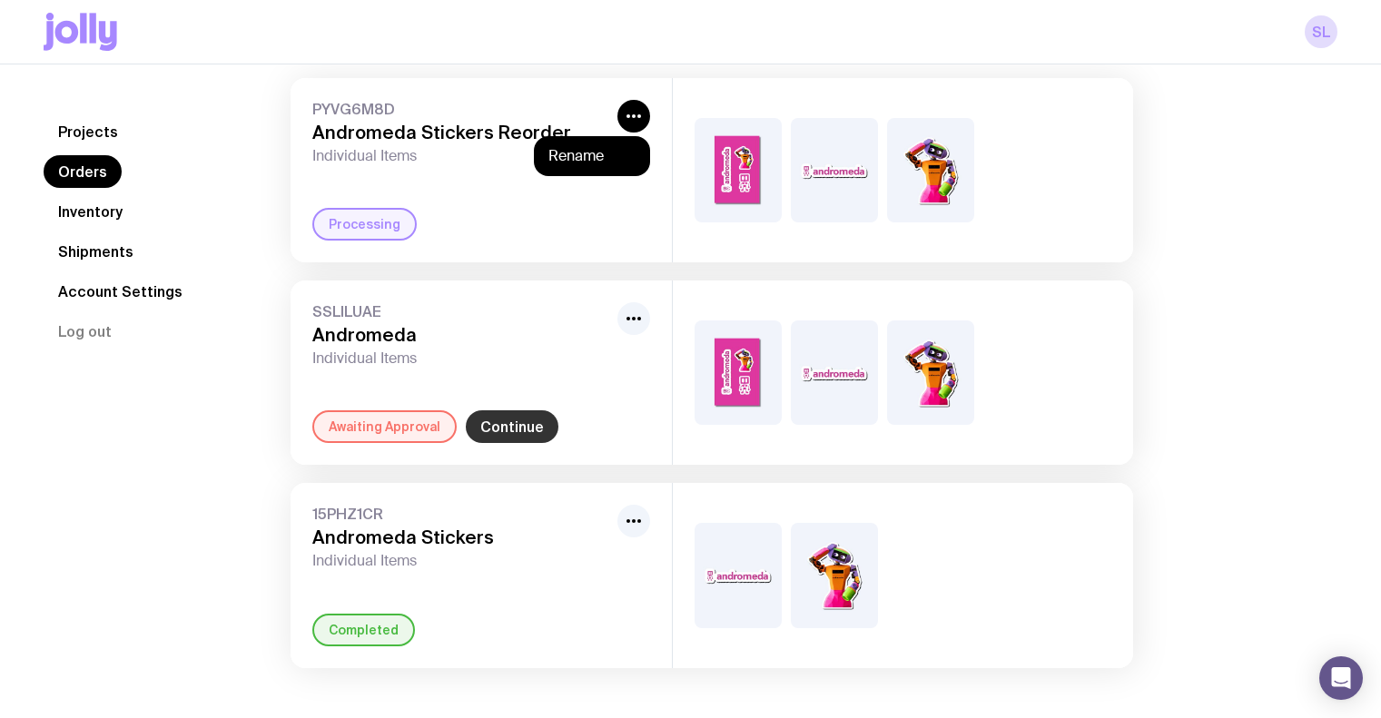
click at [508, 429] on link "Continue" at bounding box center [512, 427] width 93 height 33
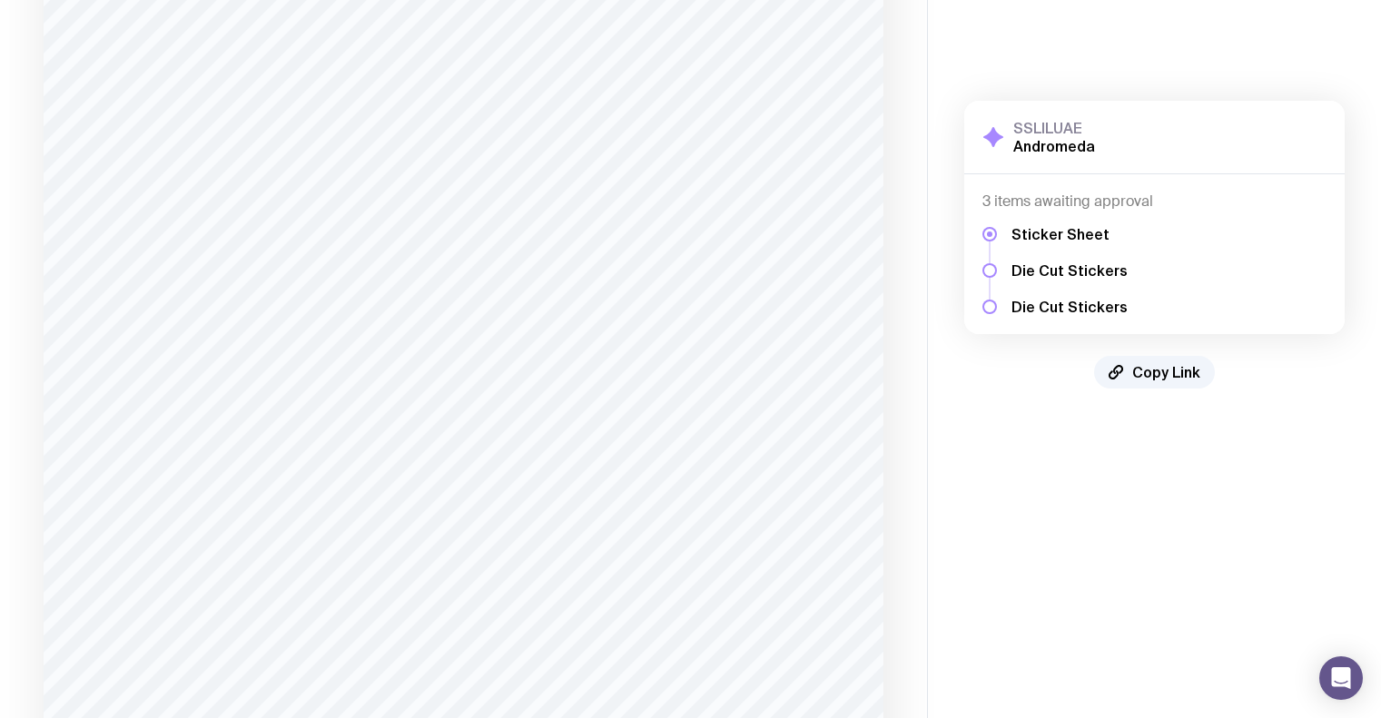
scroll to position [814, 0]
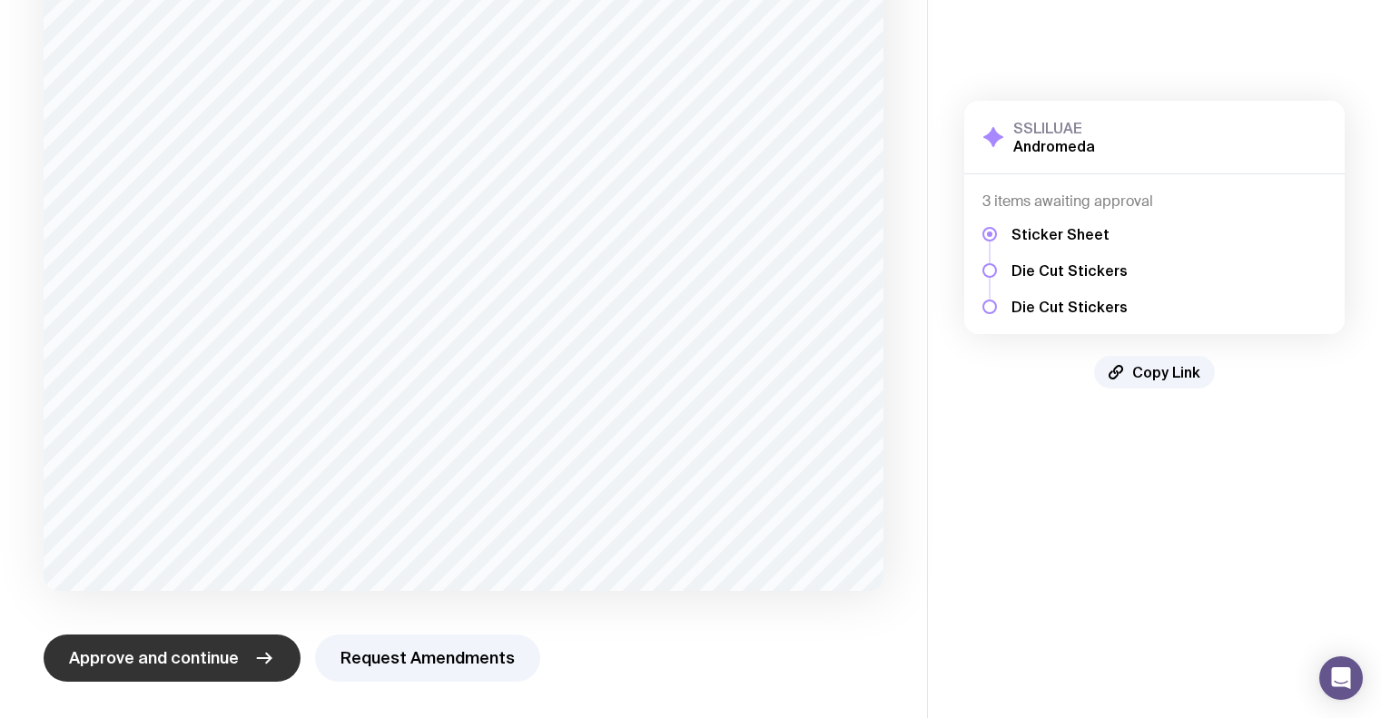
click at [243, 642] on button "Approve and continue" at bounding box center [172, 658] width 257 height 47
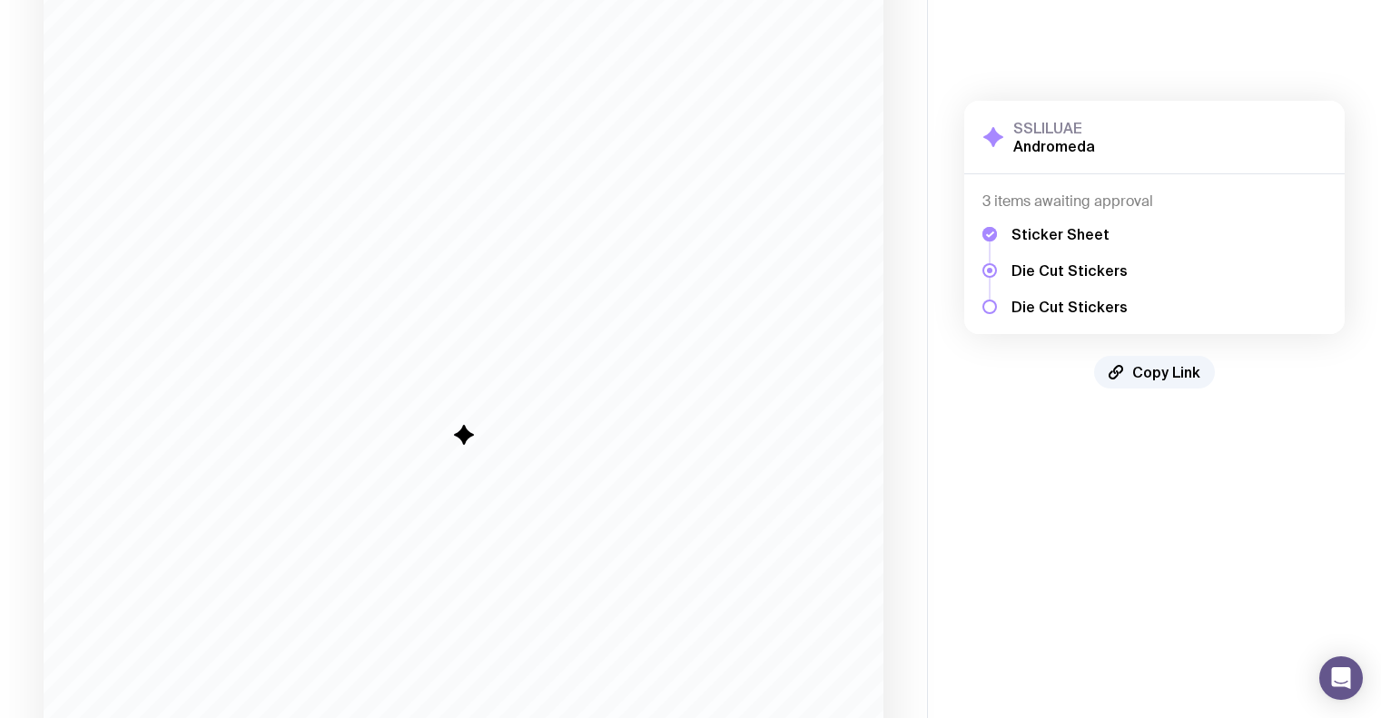
scroll to position [0, 0]
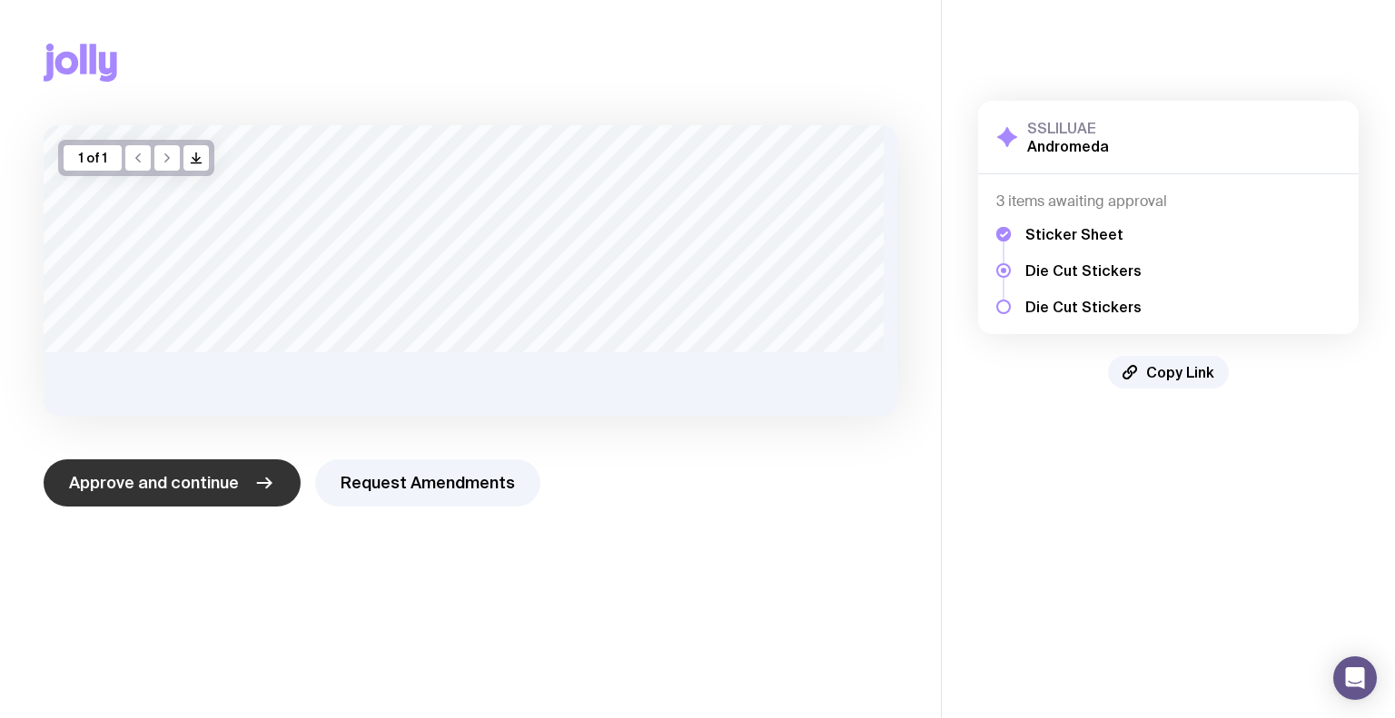
click at [181, 477] on span "Approve and continue" at bounding box center [154, 483] width 170 height 22
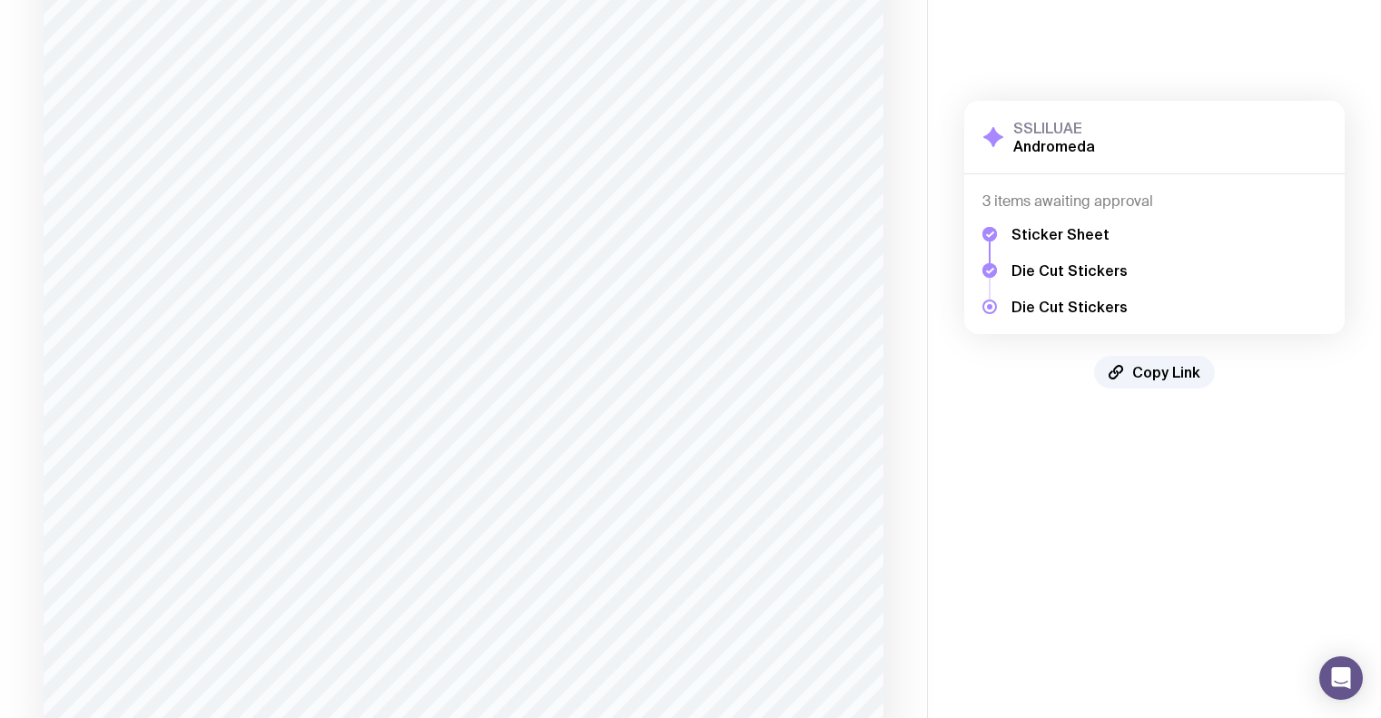
scroll to position [566, 0]
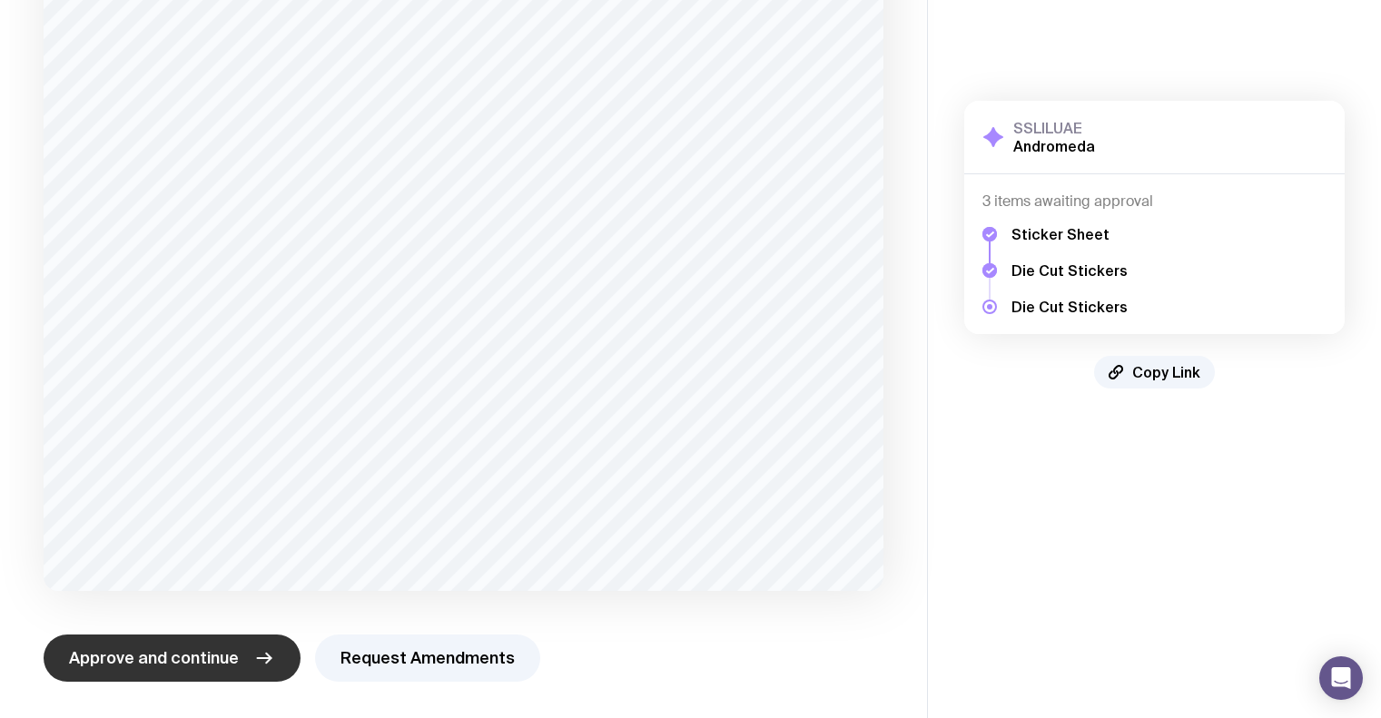
click at [195, 648] on span "Approve and continue" at bounding box center [154, 659] width 170 height 22
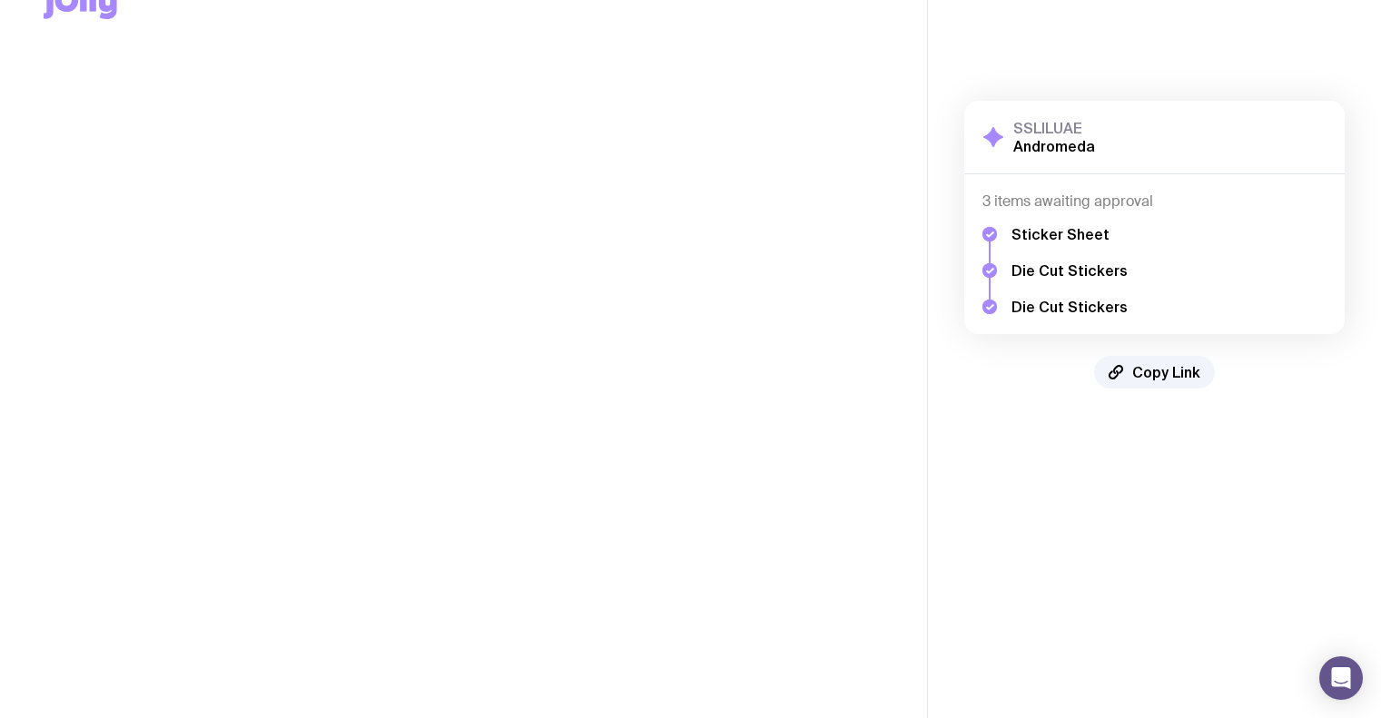
scroll to position [0, 0]
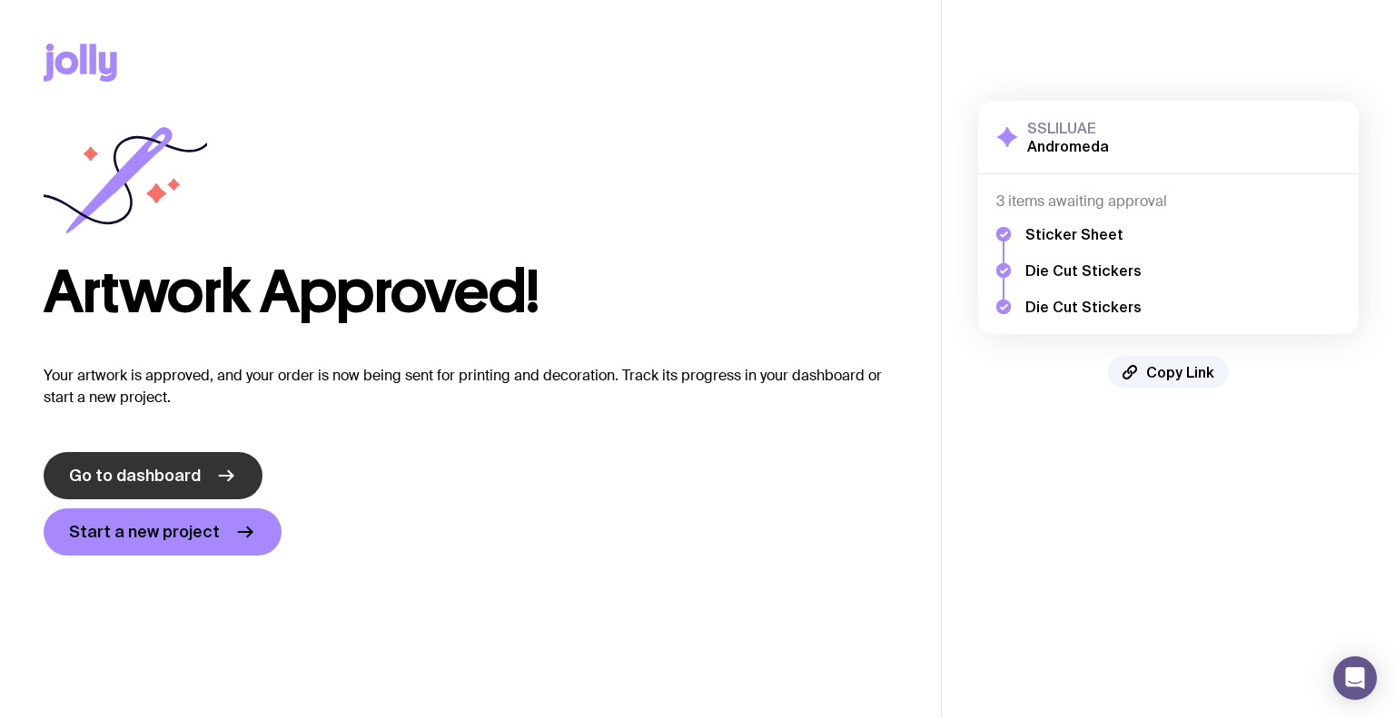
click at [153, 472] on span "Go to dashboard" at bounding box center [135, 476] width 132 height 22
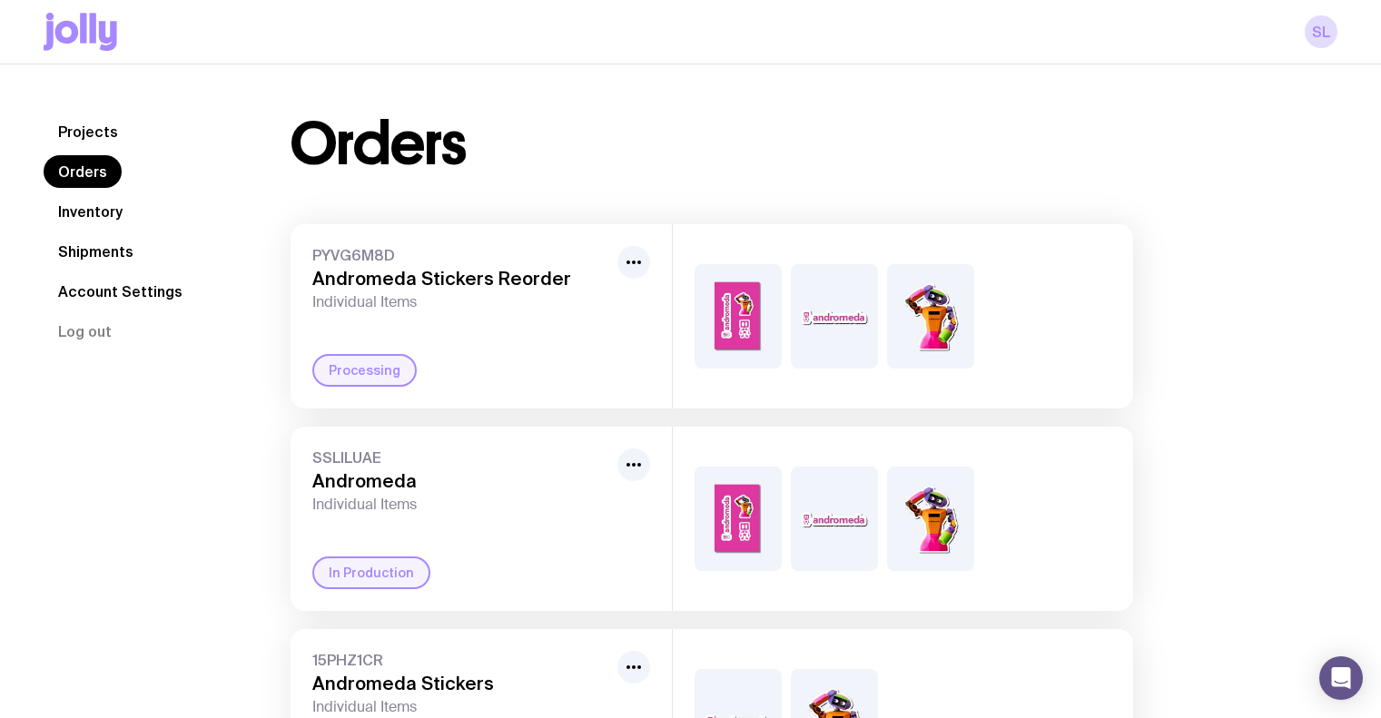
scroll to position [146, 0]
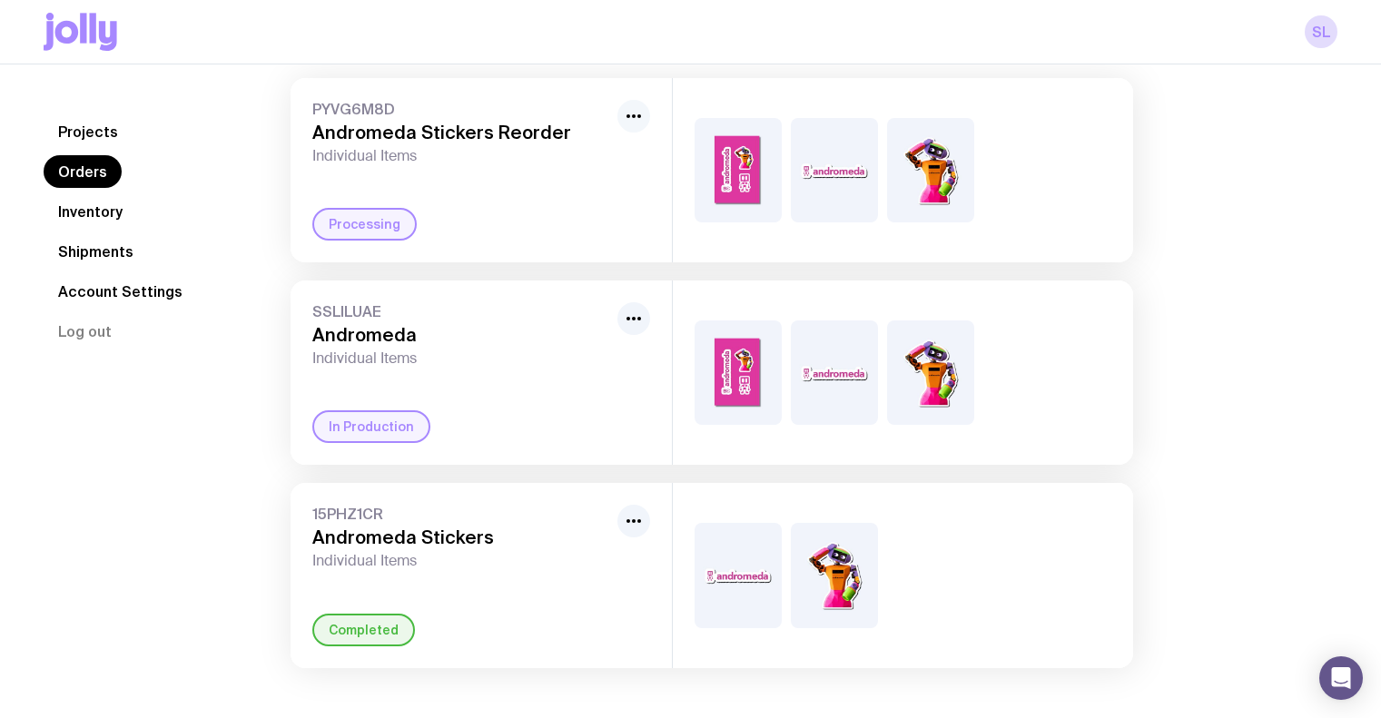
click at [644, 119] on icon "button" at bounding box center [634, 116] width 22 height 22
